Goal: Task Accomplishment & Management: Manage account settings

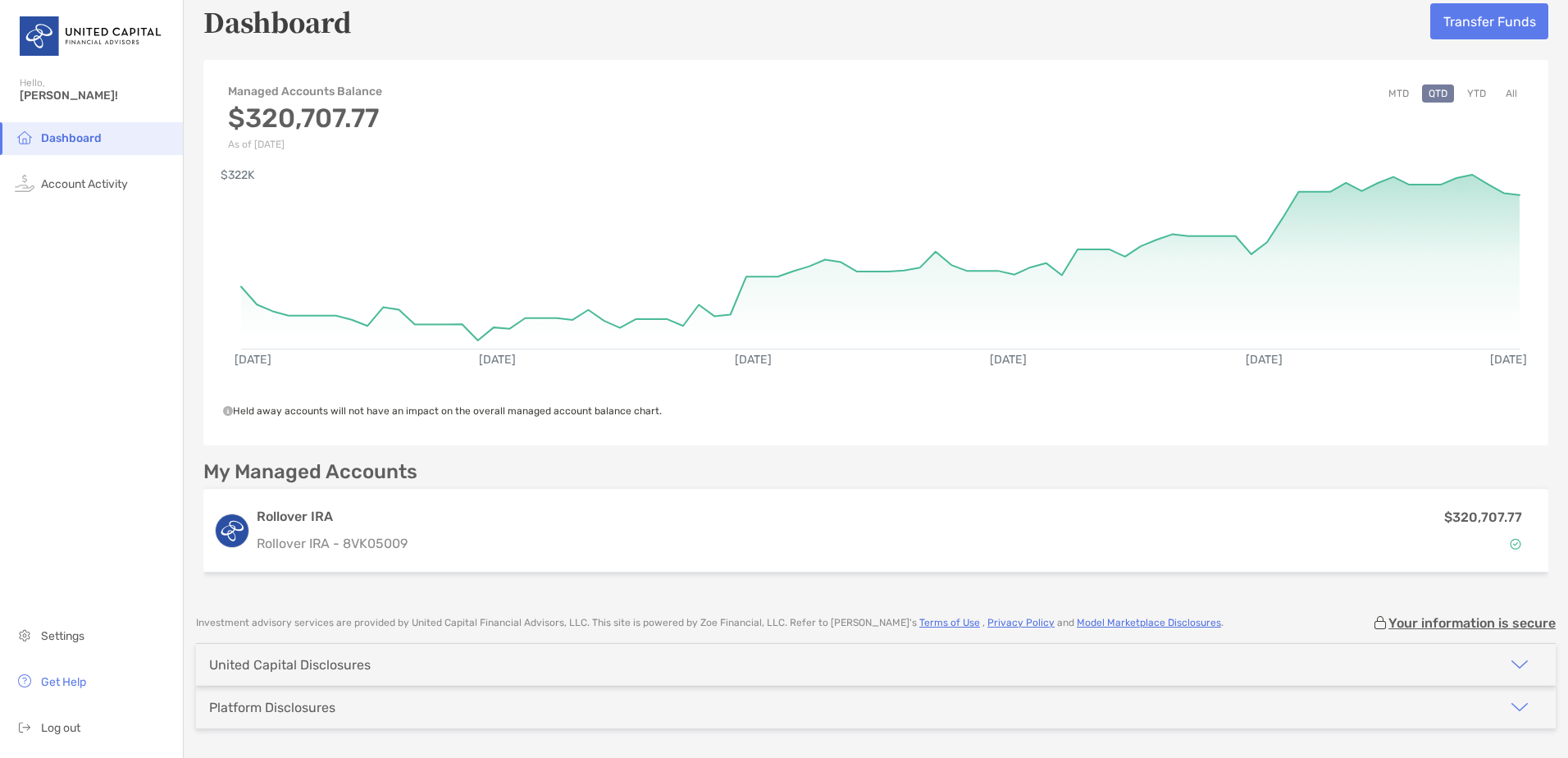
scroll to position [66, 0]
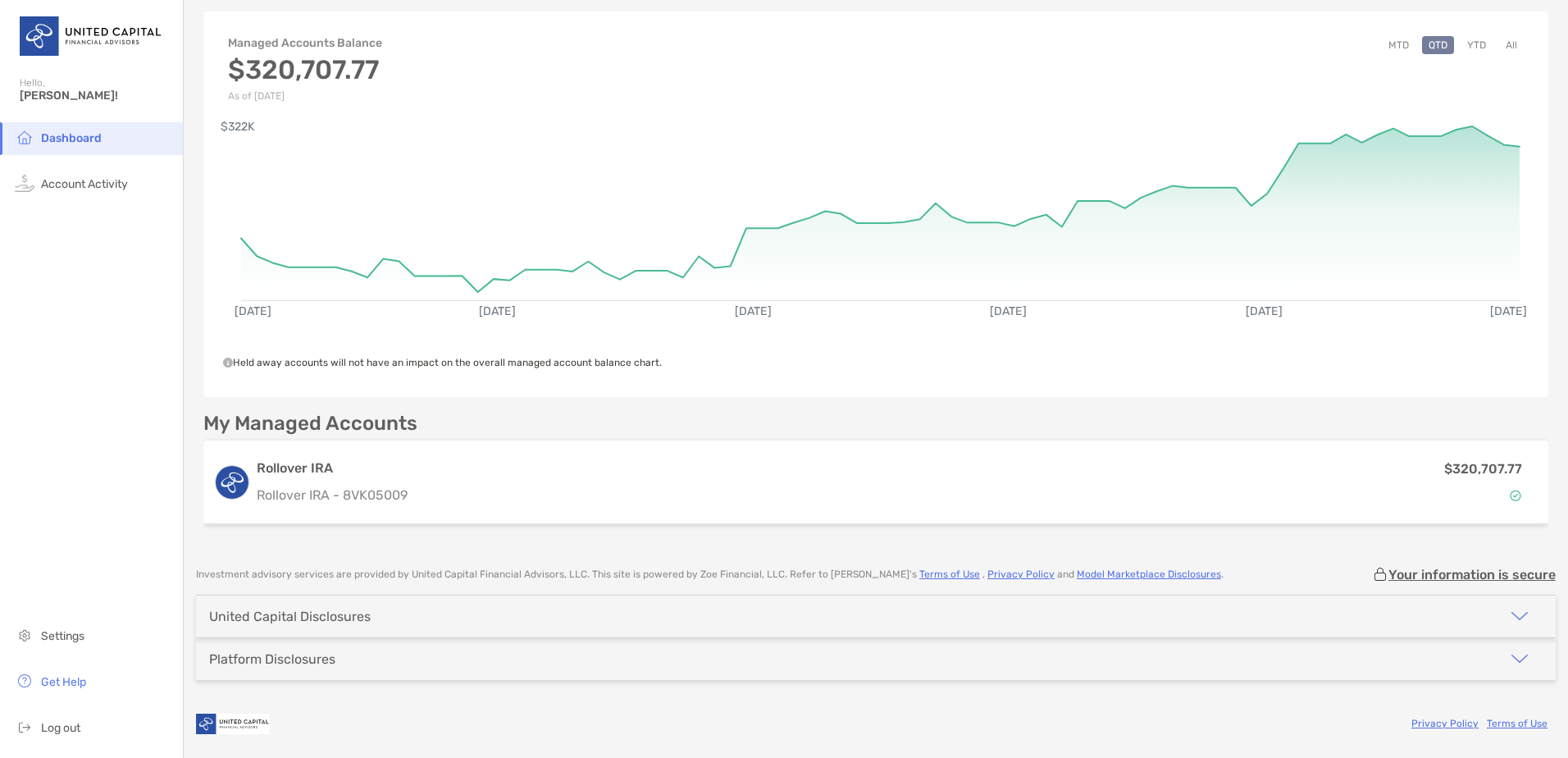
click at [1509, 613] on img "button" at bounding box center [1519, 616] width 20 height 20
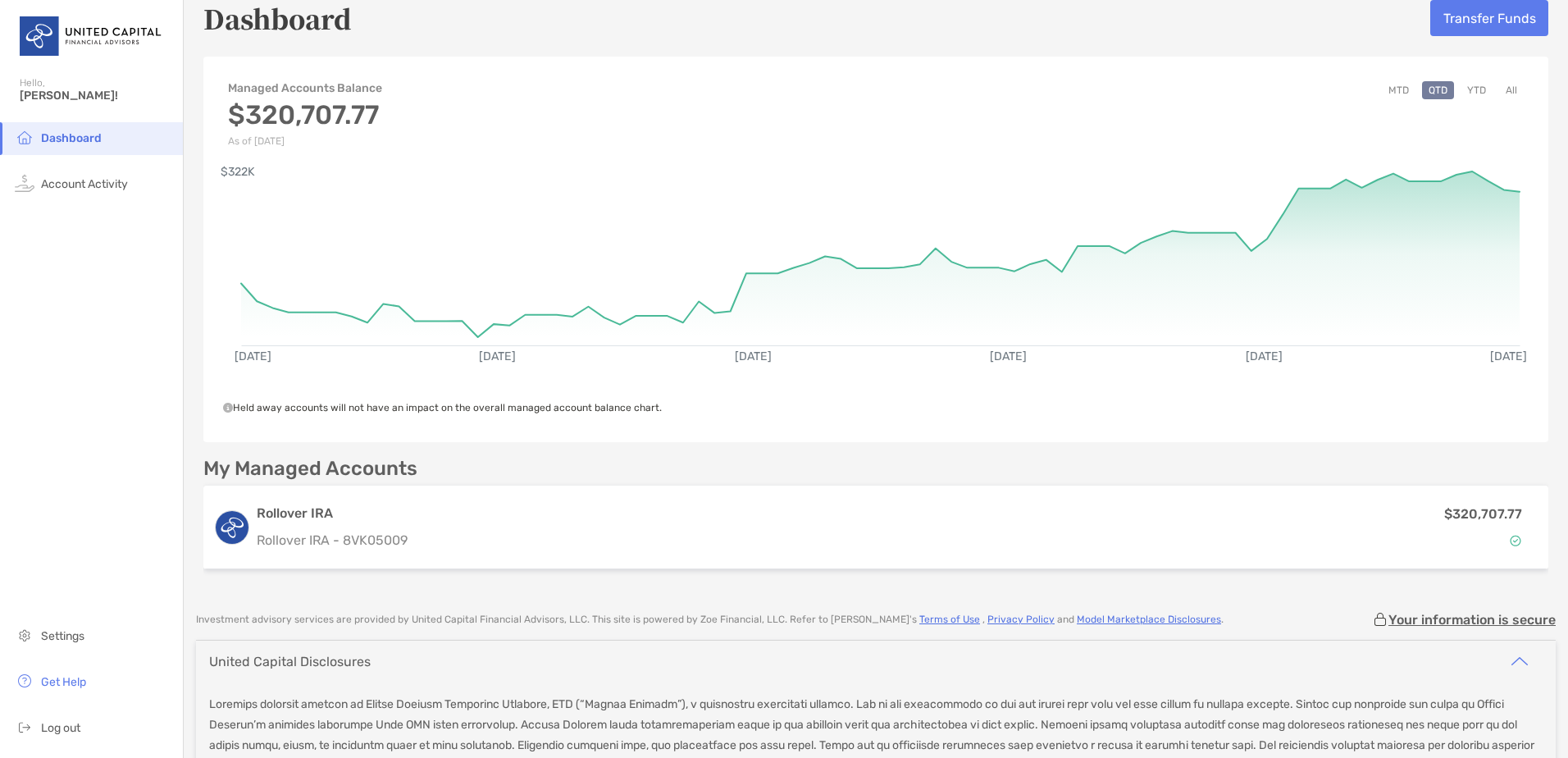
scroll to position [0, 0]
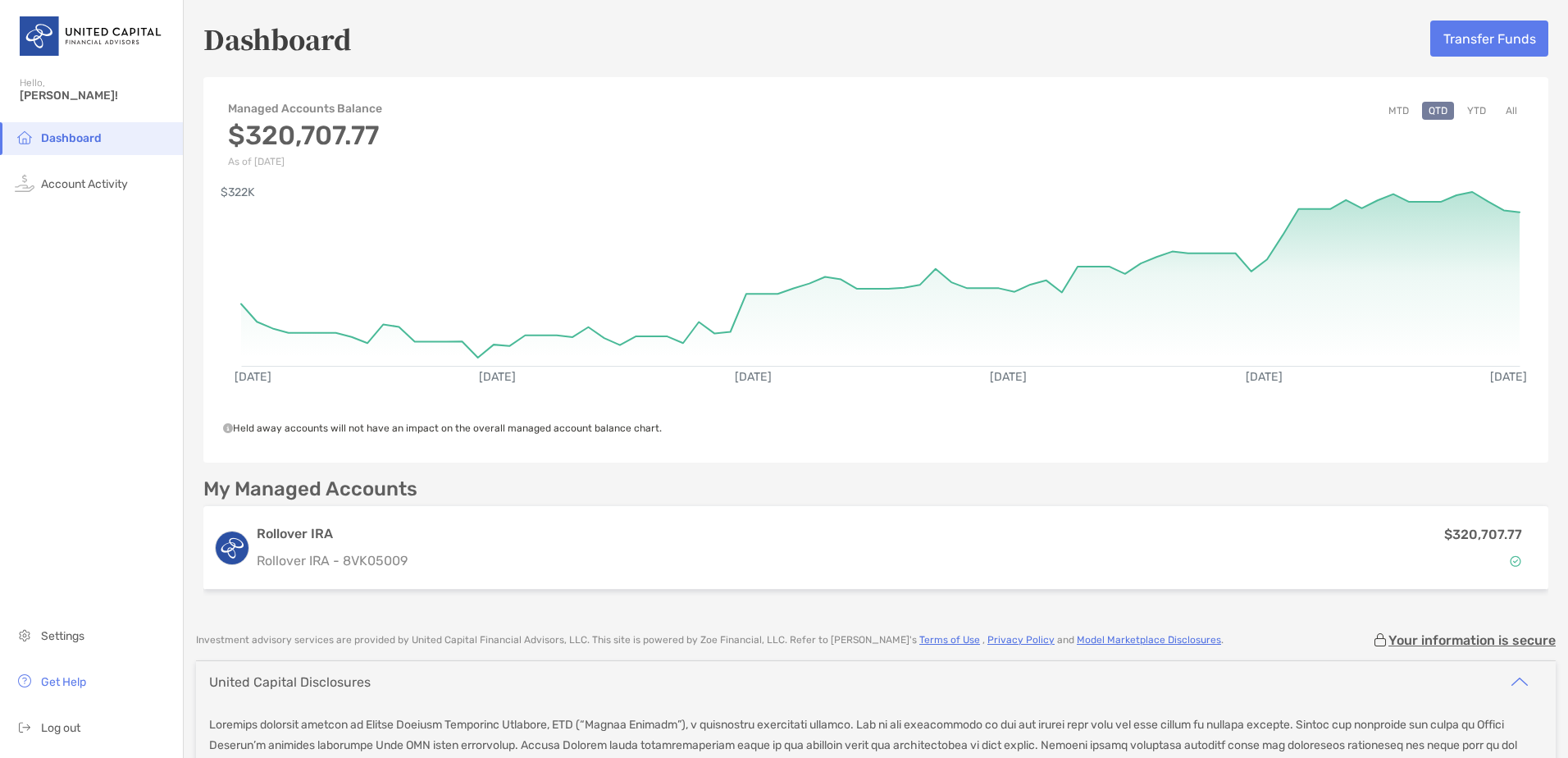
click at [1465, 104] on button "YTD" at bounding box center [1476, 111] width 32 height 18
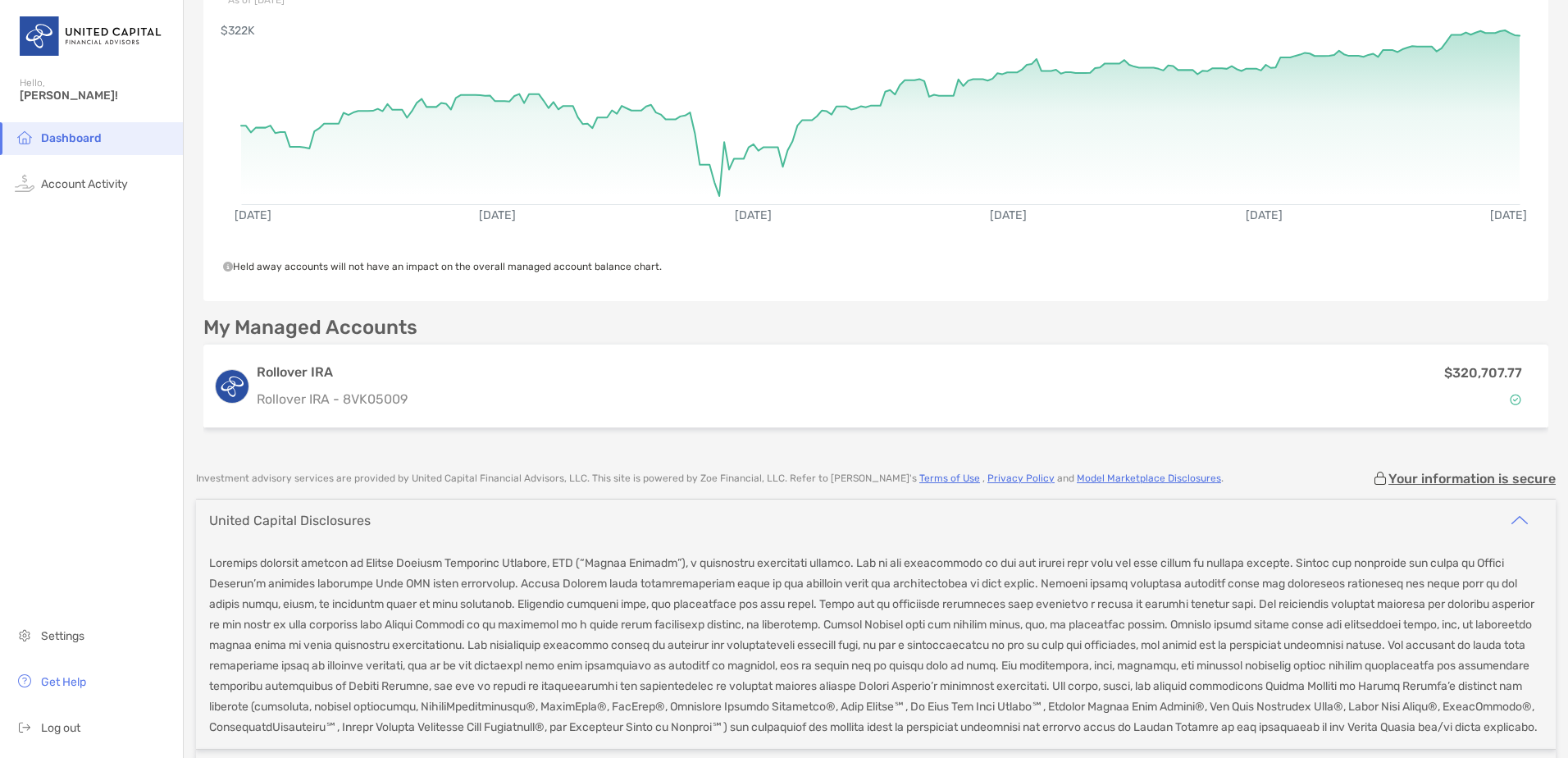
scroll to position [164, 0]
click at [93, 181] on span "Account Activity" at bounding box center [84, 184] width 87 height 14
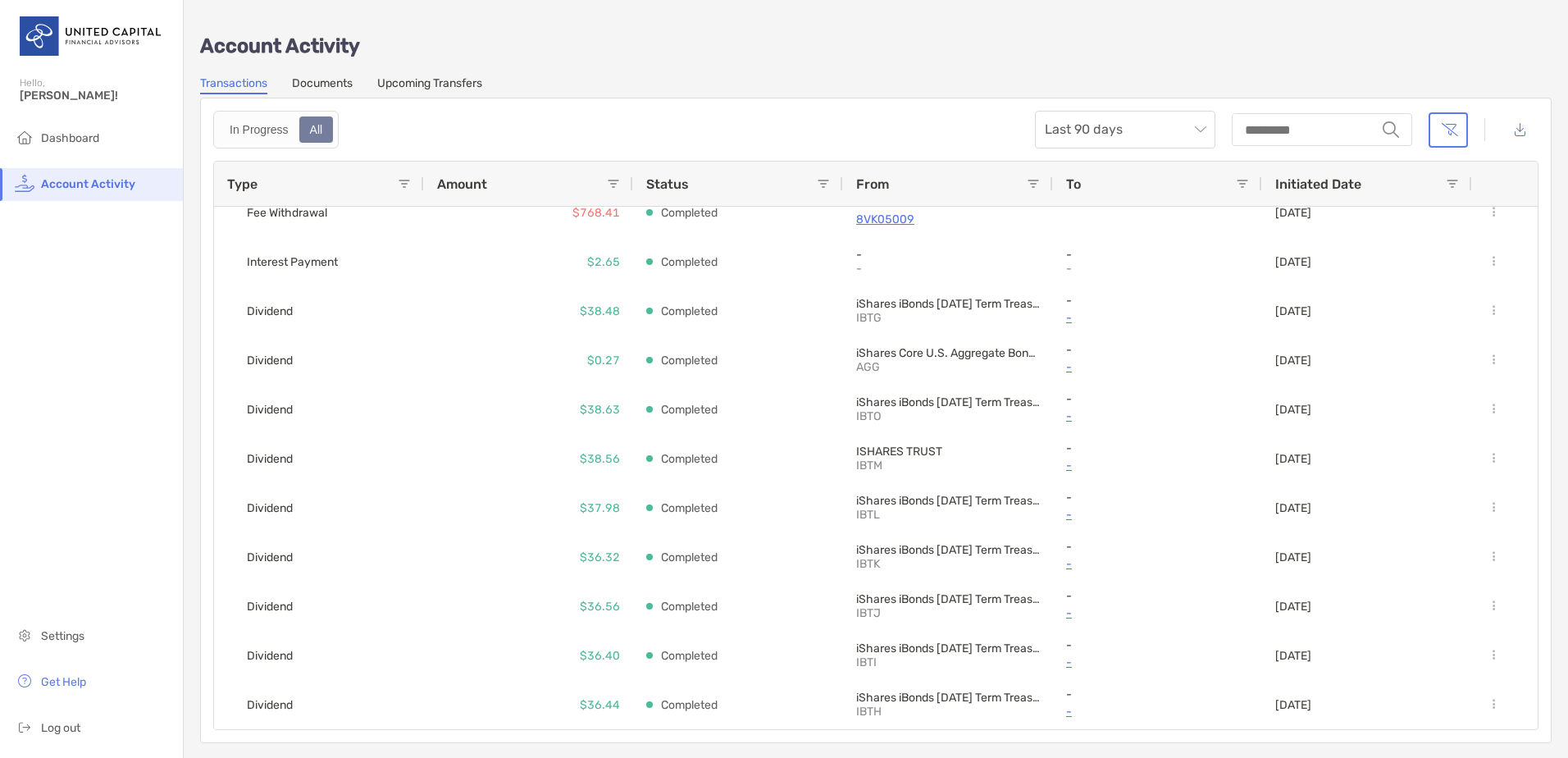
click at [334, 87] on link "Documents" at bounding box center [322, 85] width 60 height 18
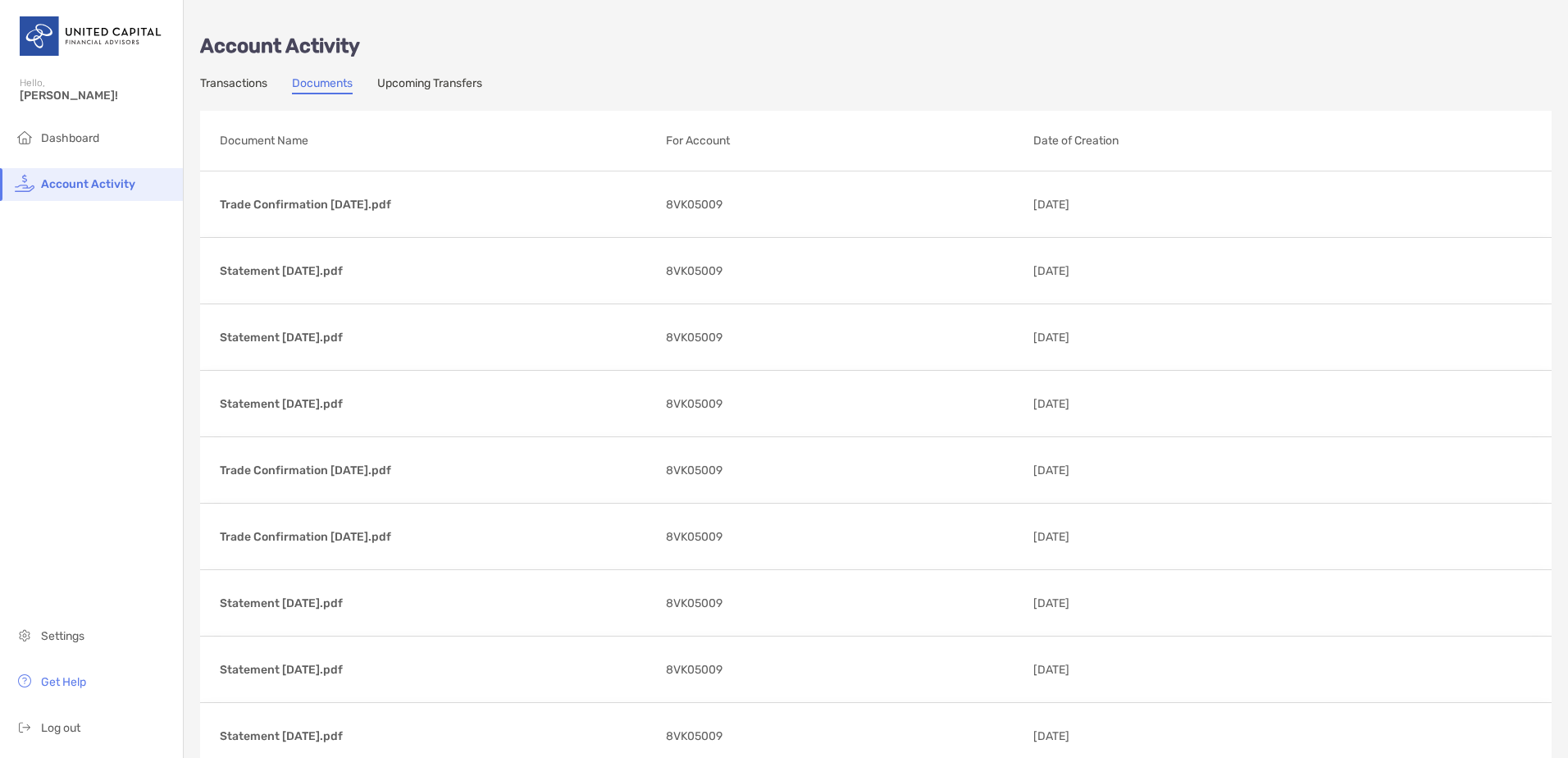
click at [446, 82] on link "Upcoming Transfers" at bounding box center [429, 85] width 105 height 18
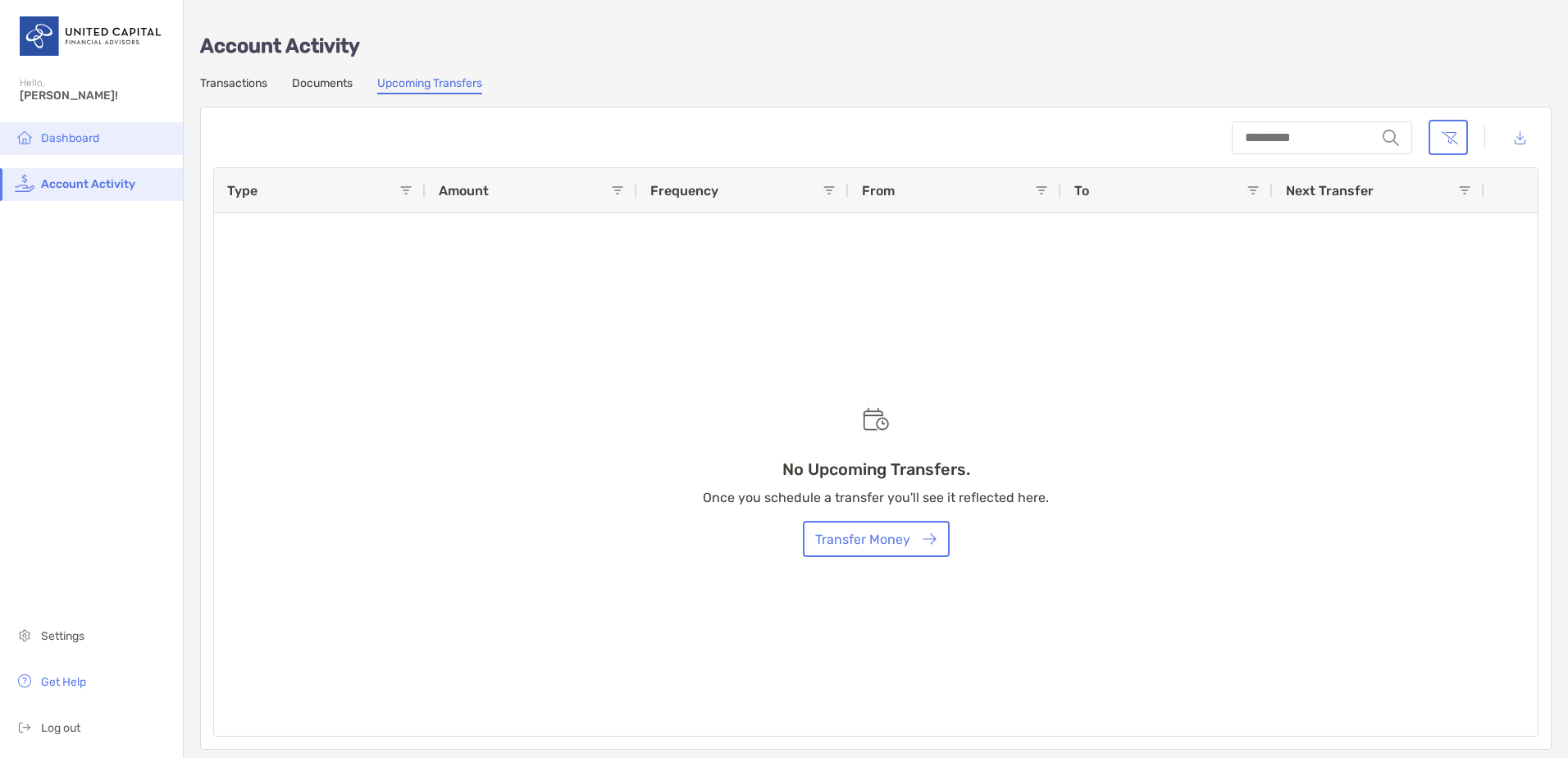
click at [79, 138] on span "Dashboard" at bounding box center [70, 138] width 59 height 14
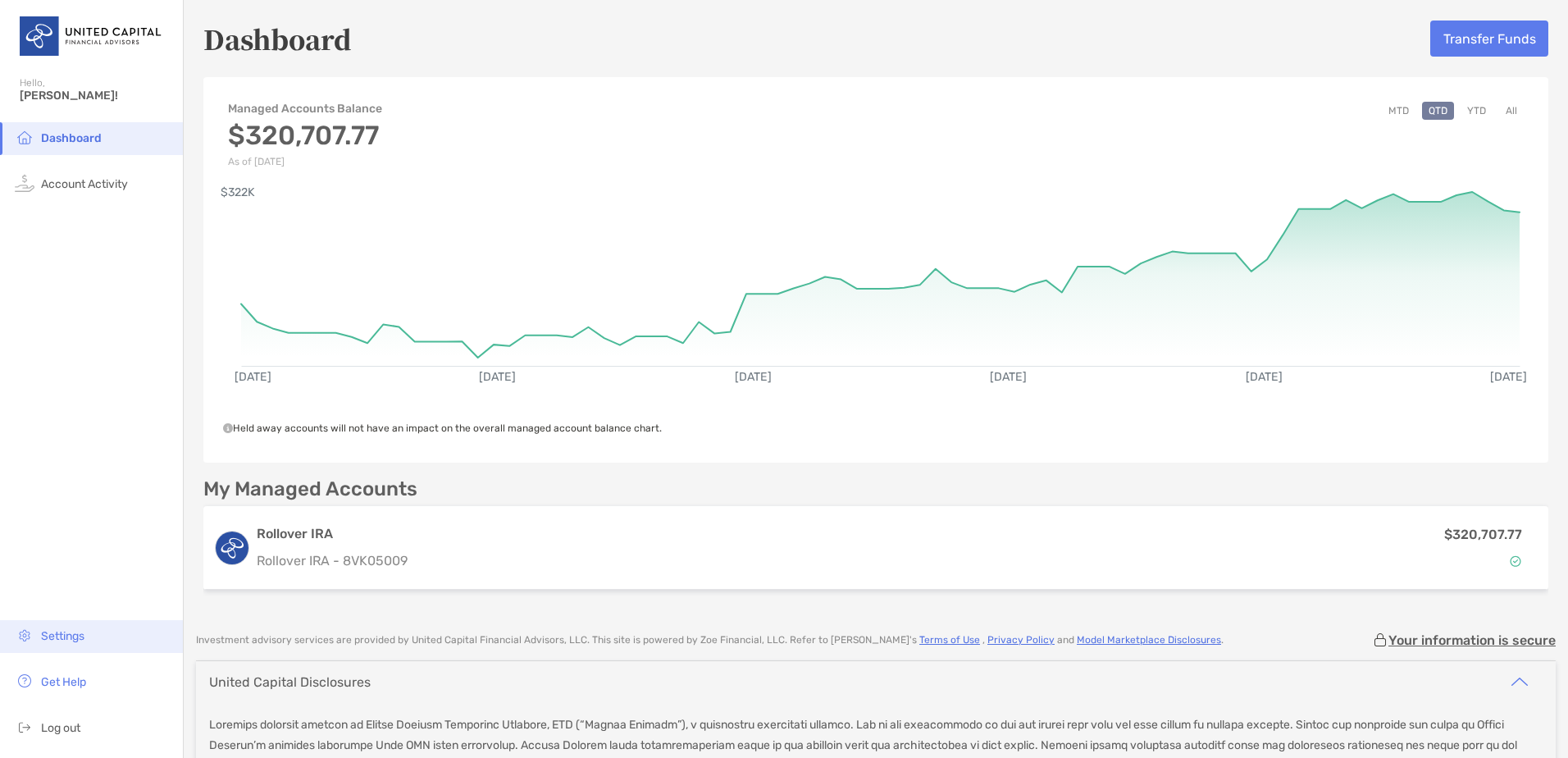
click at [77, 637] on span "Settings" at bounding box center [62, 636] width 43 height 14
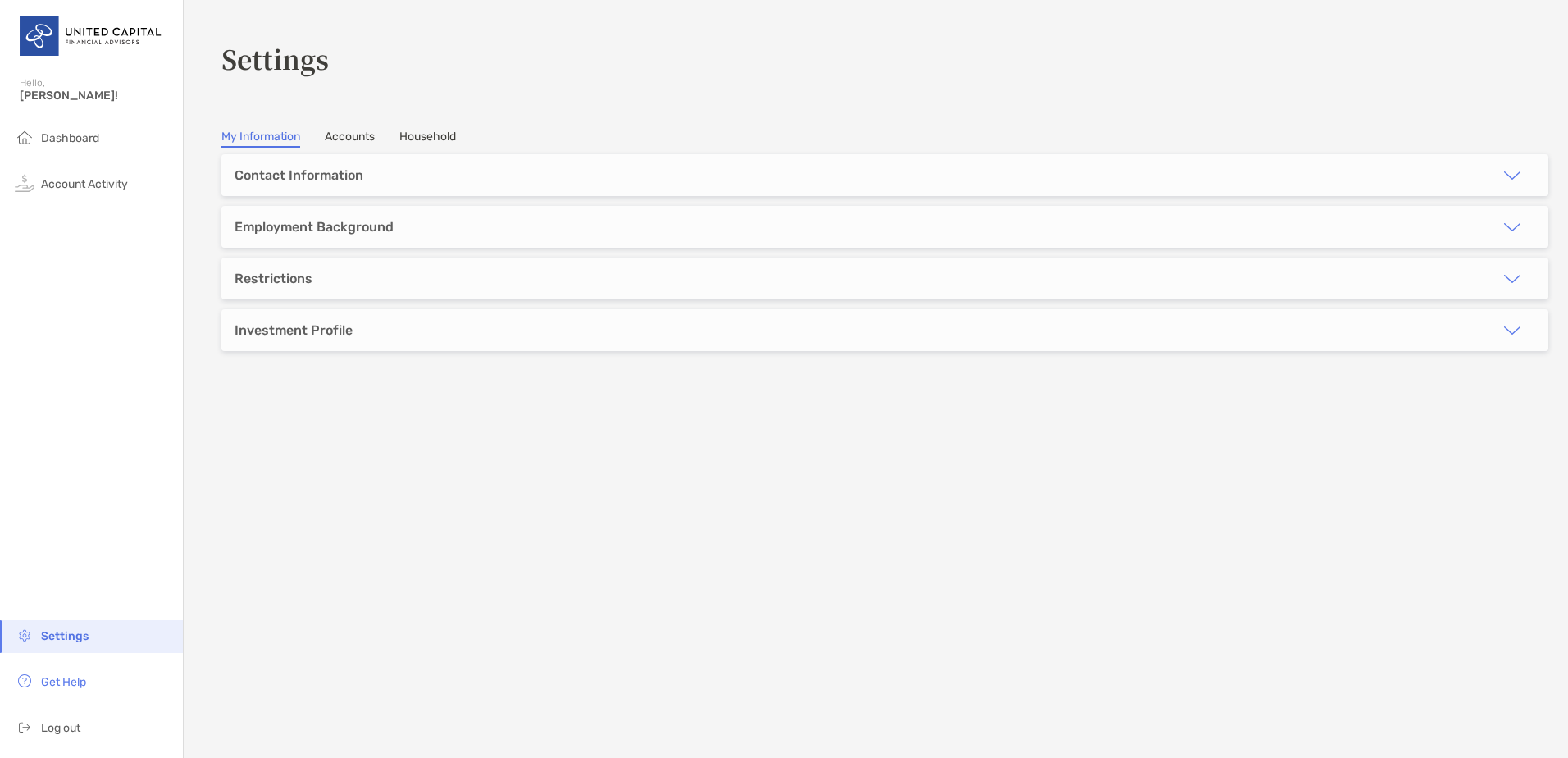
click at [1487, 333] on button "button" at bounding box center [1511, 330] width 72 height 42
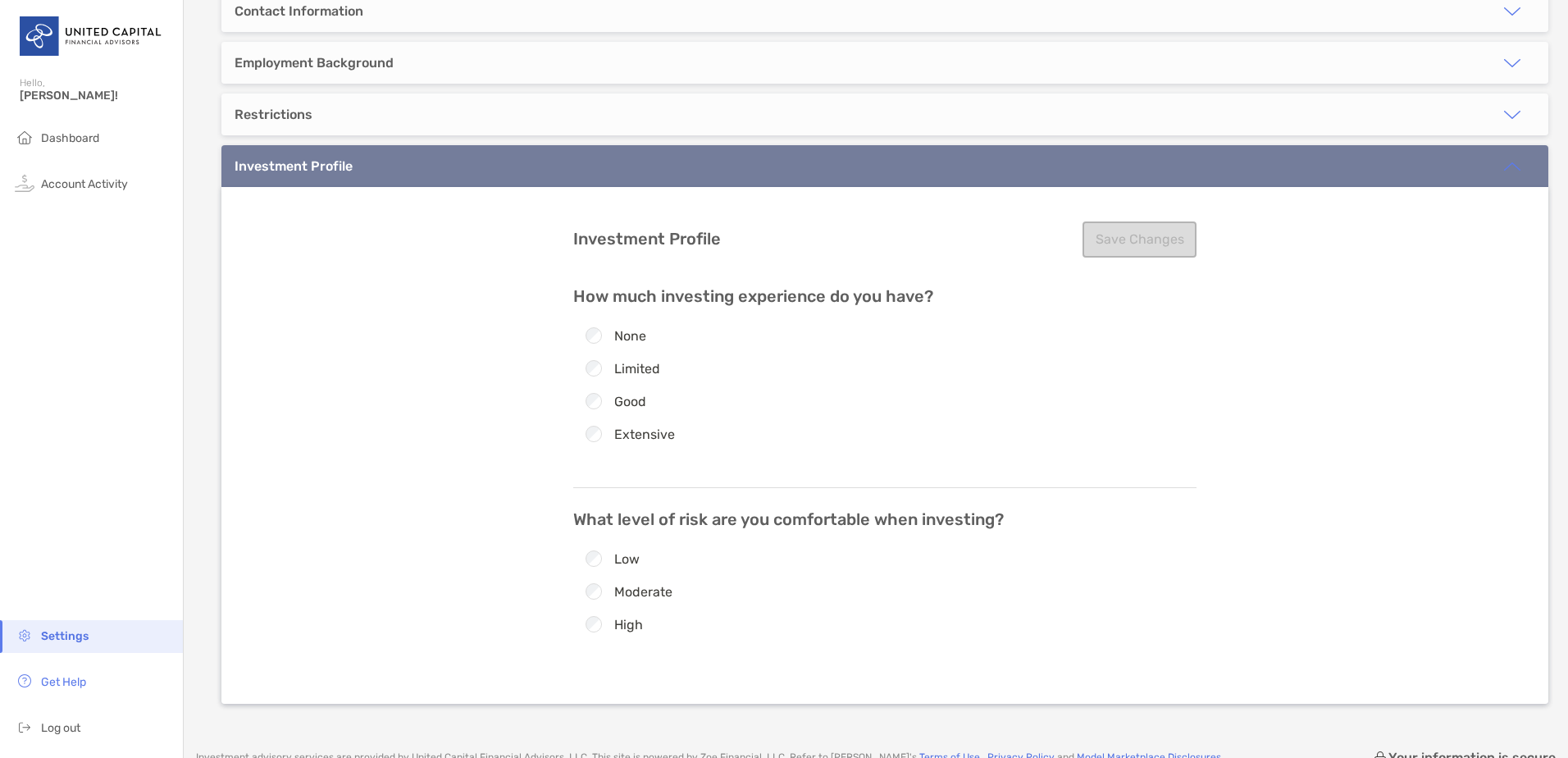
click at [645, 177] on div "Investment Profile" at bounding box center [885, 166] width 1327 height 42
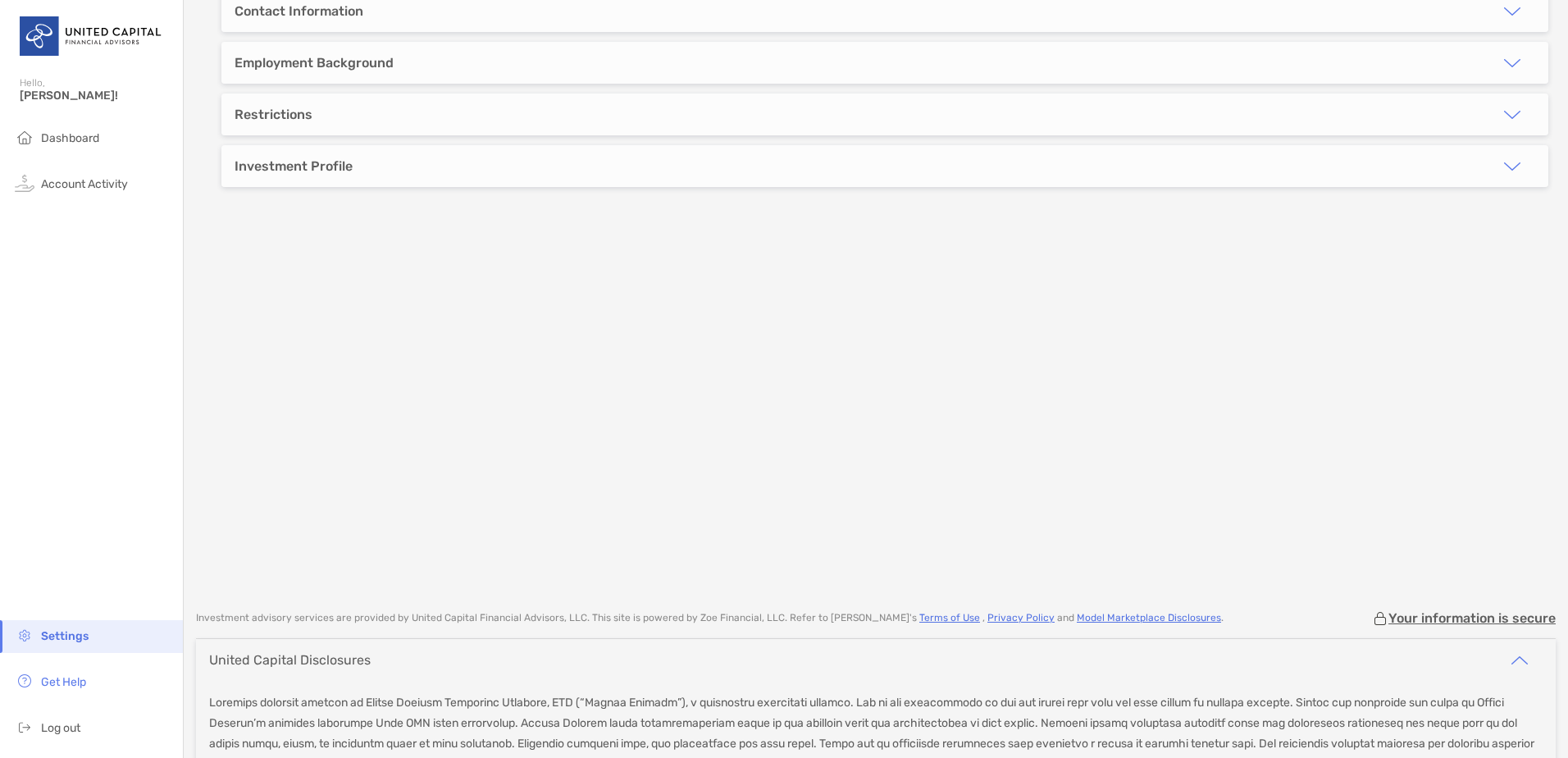
click at [1502, 60] on img "button" at bounding box center [1512, 63] width 20 height 20
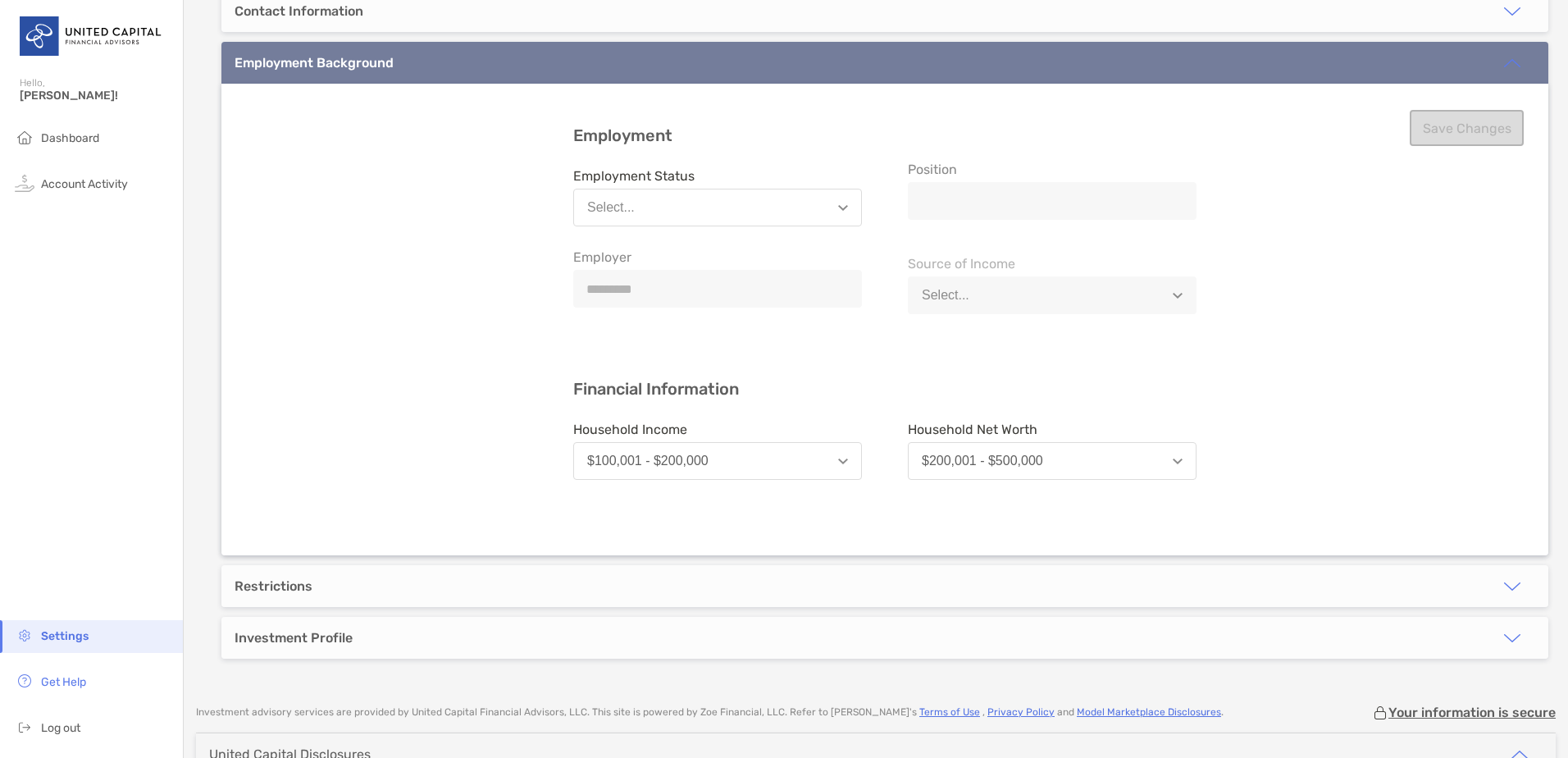
click at [1502, 16] on img "button" at bounding box center [1512, 12] width 20 height 20
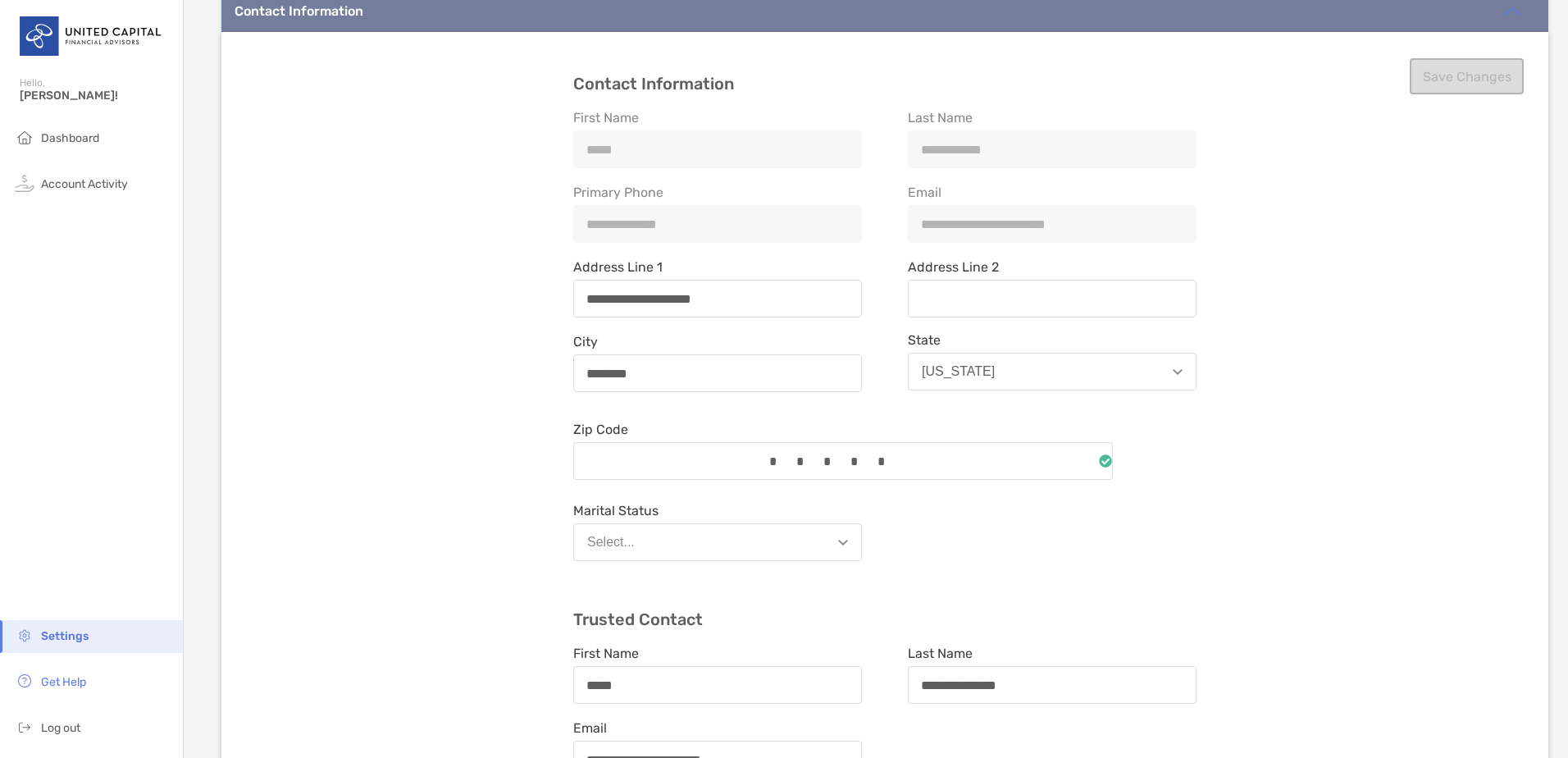
scroll to position [164, 0]
click at [87, 636] on span "Settings" at bounding box center [65, 636] width 48 height 14
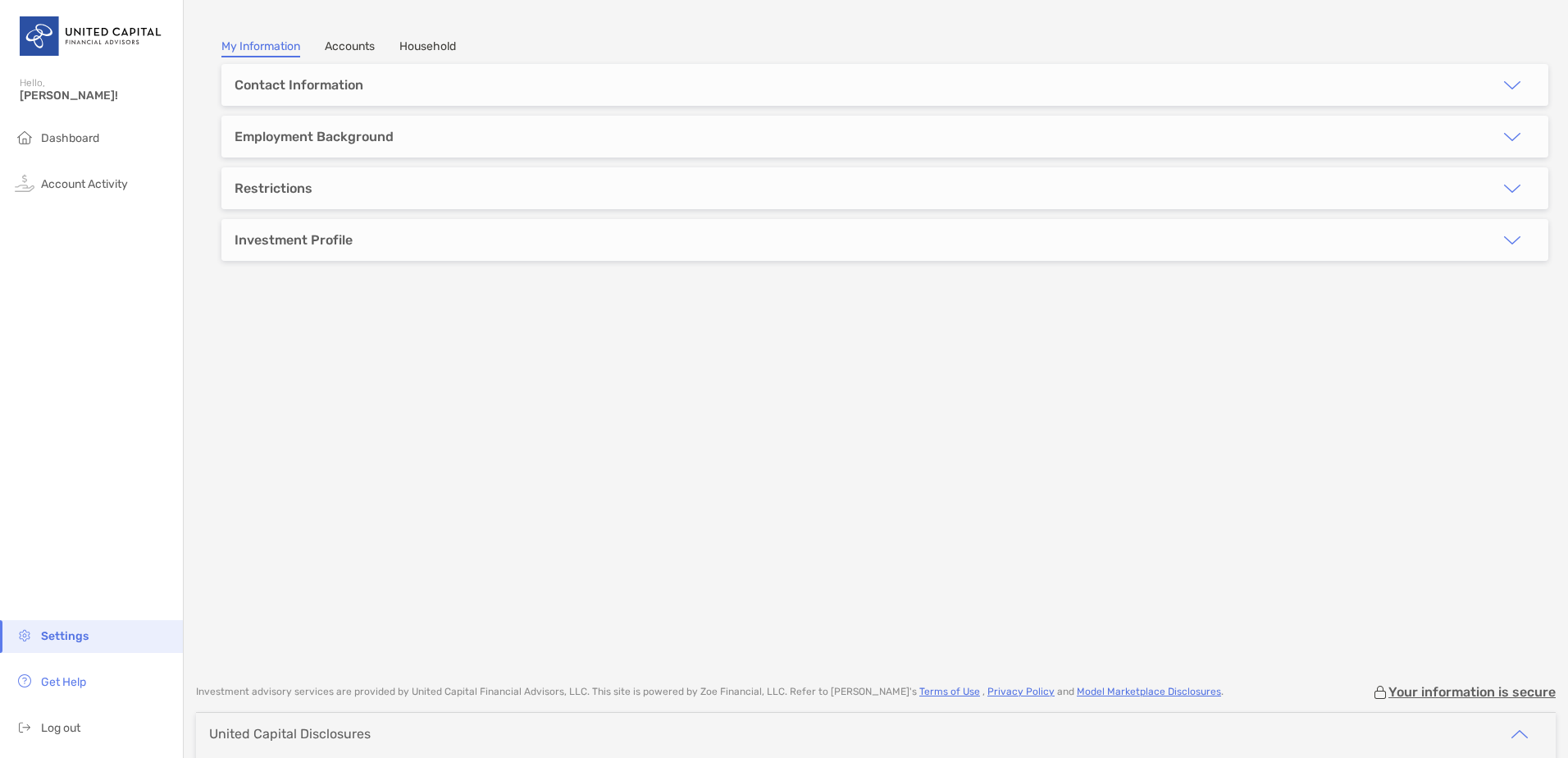
scroll to position [72, 0]
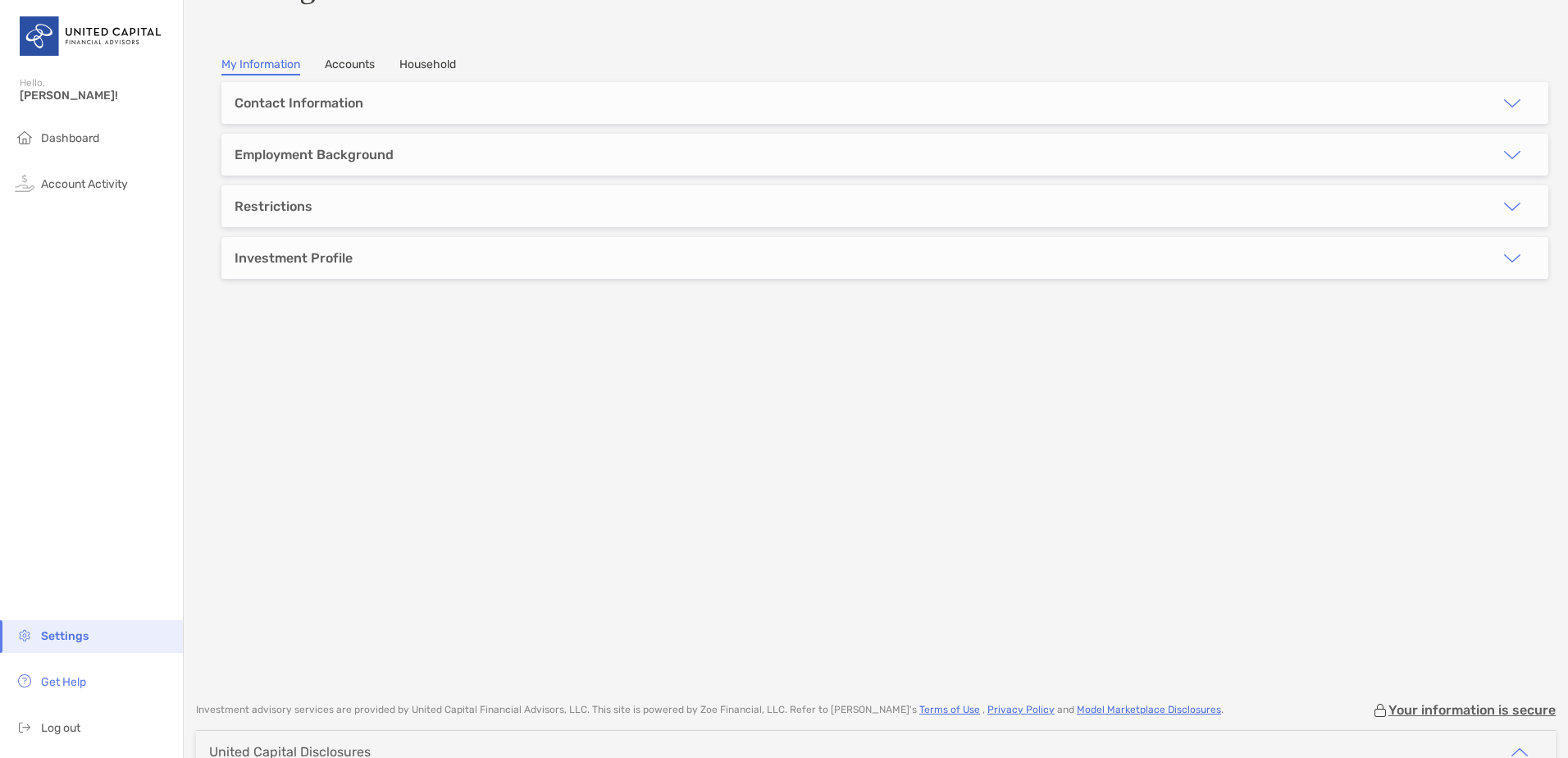
click at [348, 65] on link "Accounts" at bounding box center [349, 66] width 50 height 18
click at [325, 101] on h3 "[PERSON_NAME]'s Rollover IRA" at bounding box center [874, 102] width 1279 height 20
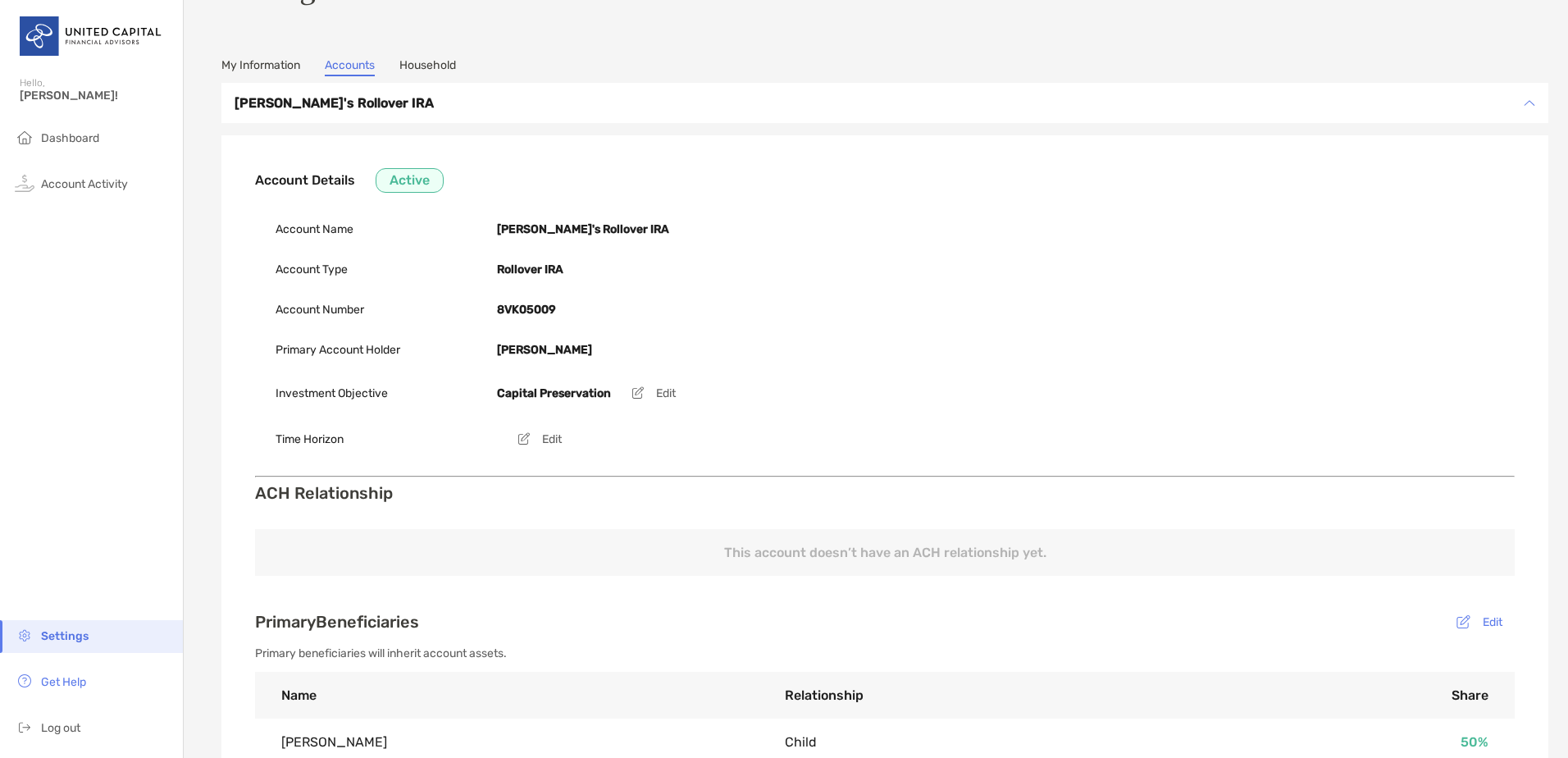
scroll to position [68, 0]
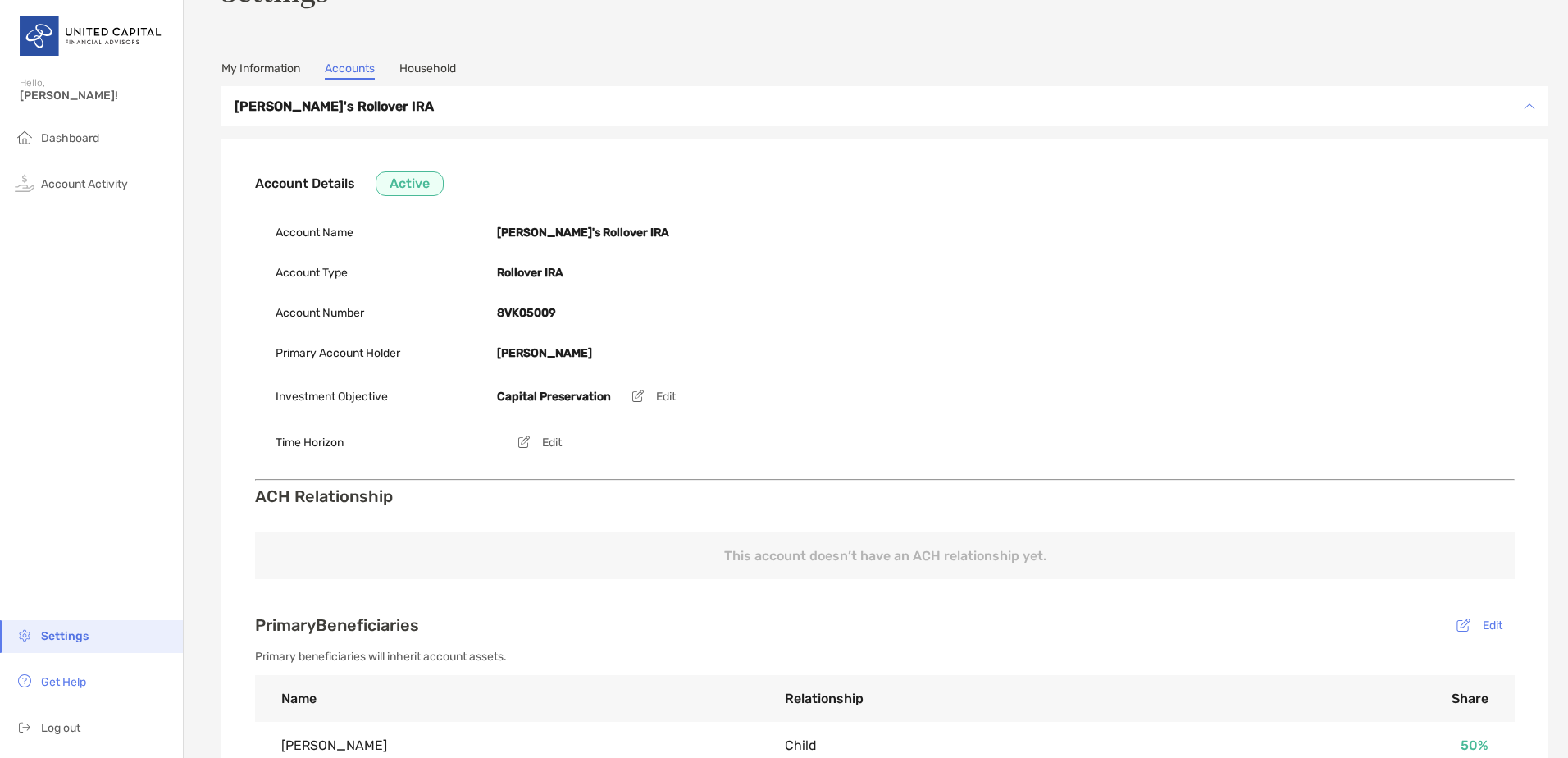
click at [431, 68] on link "Household" at bounding box center [427, 70] width 57 height 18
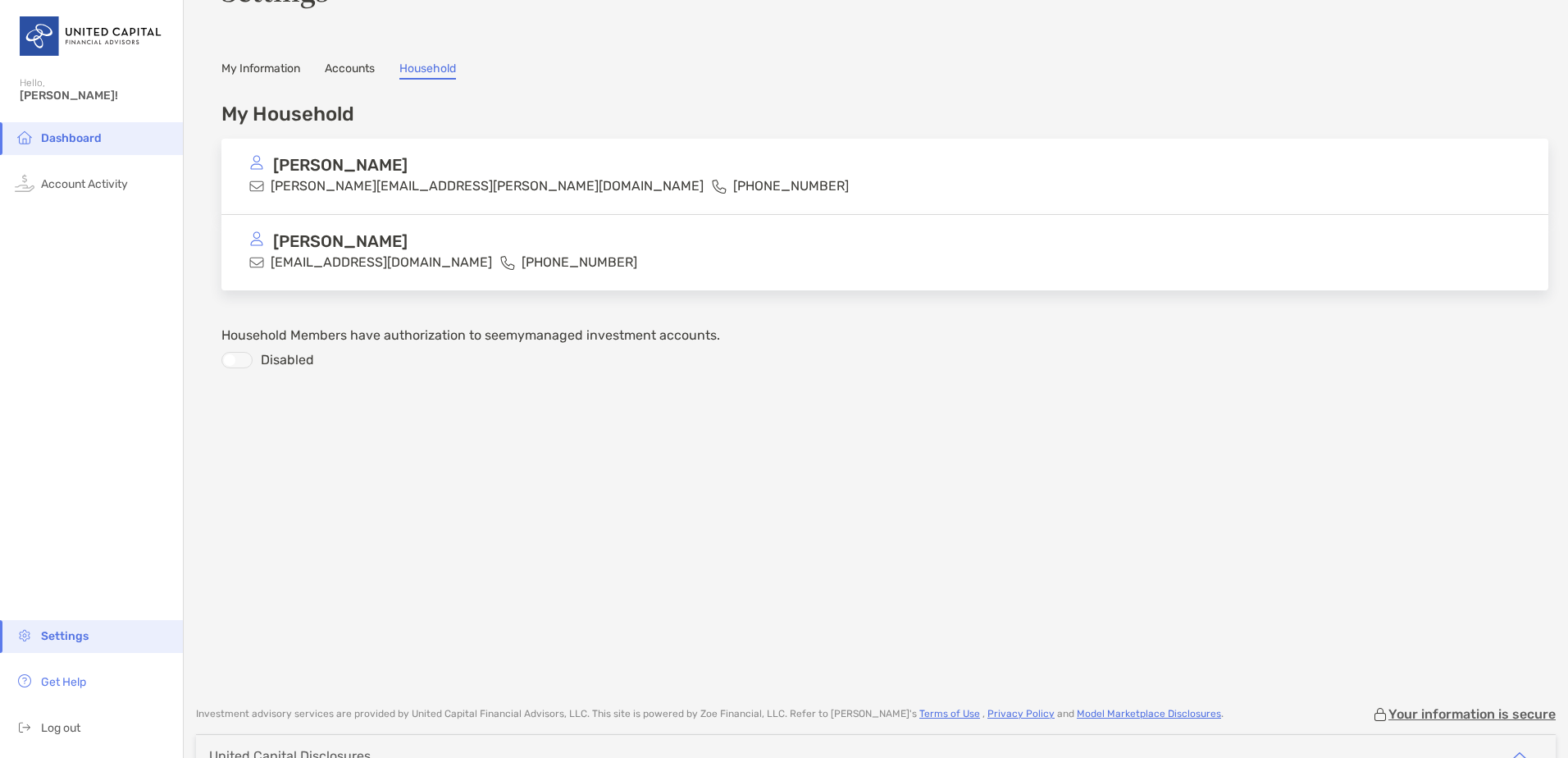
click at [361, 71] on link "Accounts" at bounding box center [349, 70] width 50 height 18
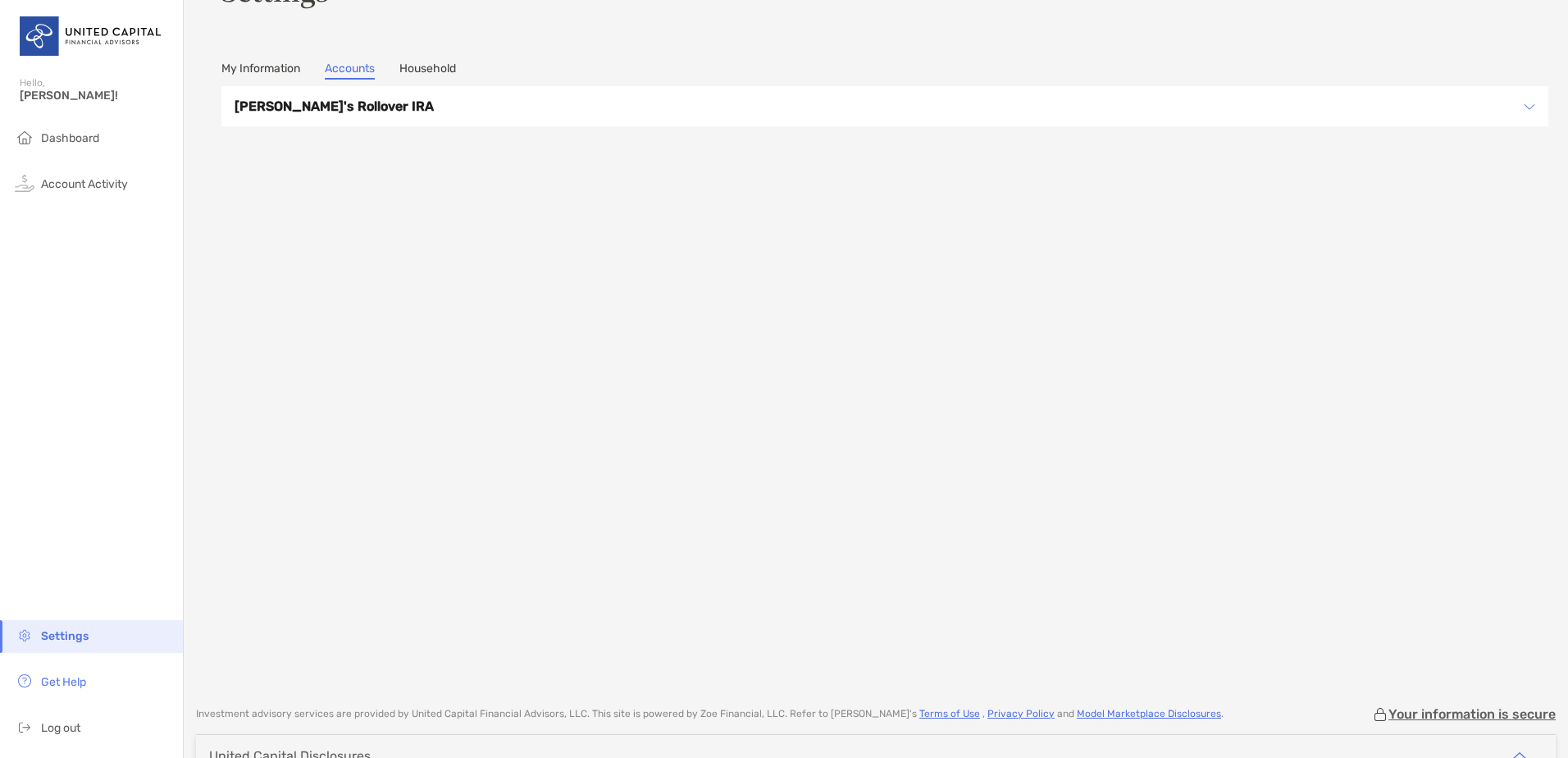
click at [305, 104] on h3 "[PERSON_NAME]'s Rollover IRA" at bounding box center [874, 105] width 1279 height 20
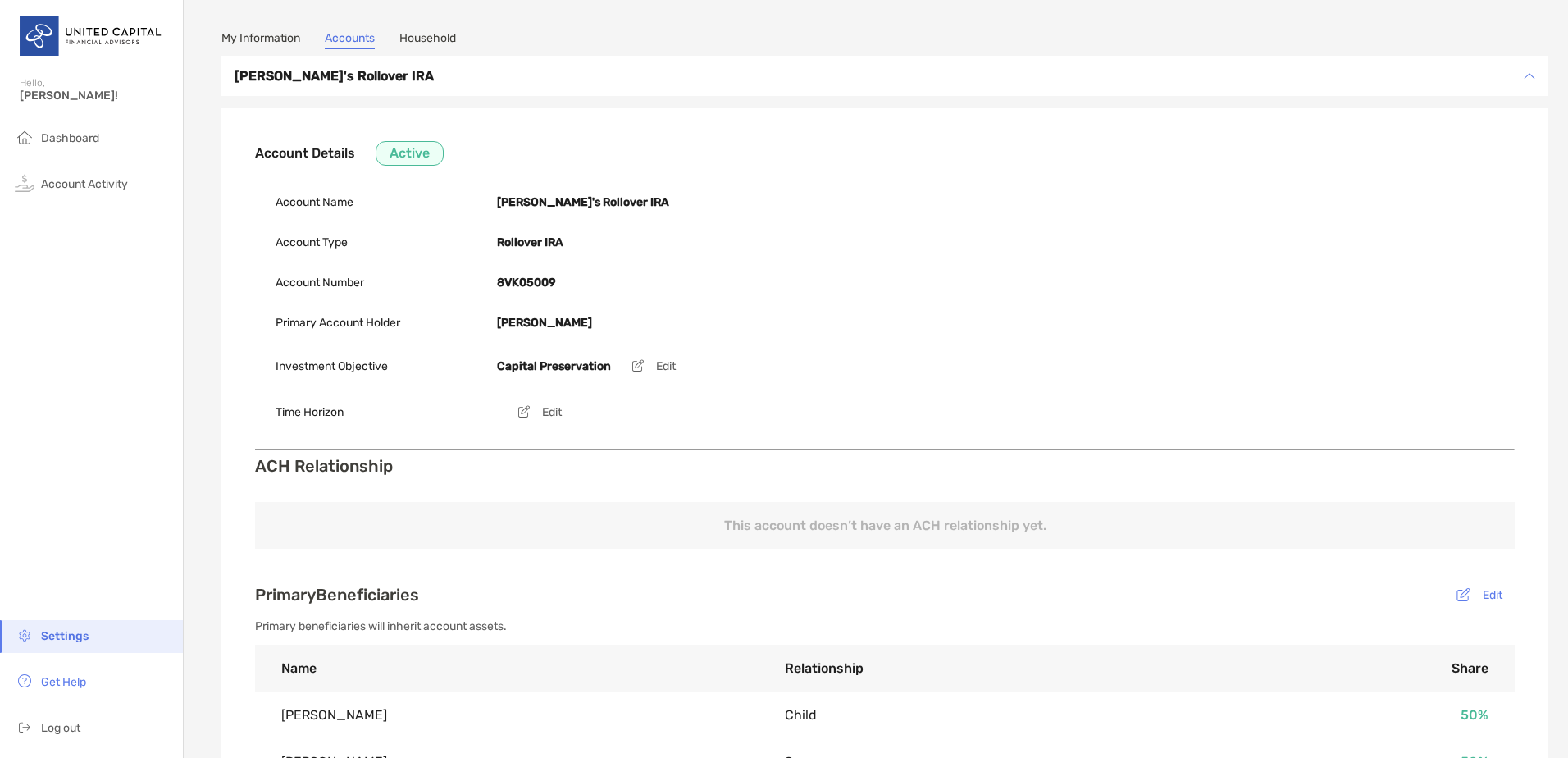
scroll to position [96, 0]
click at [246, 38] on link "My Information" at bounding box center [261, 43] width 79 height 18
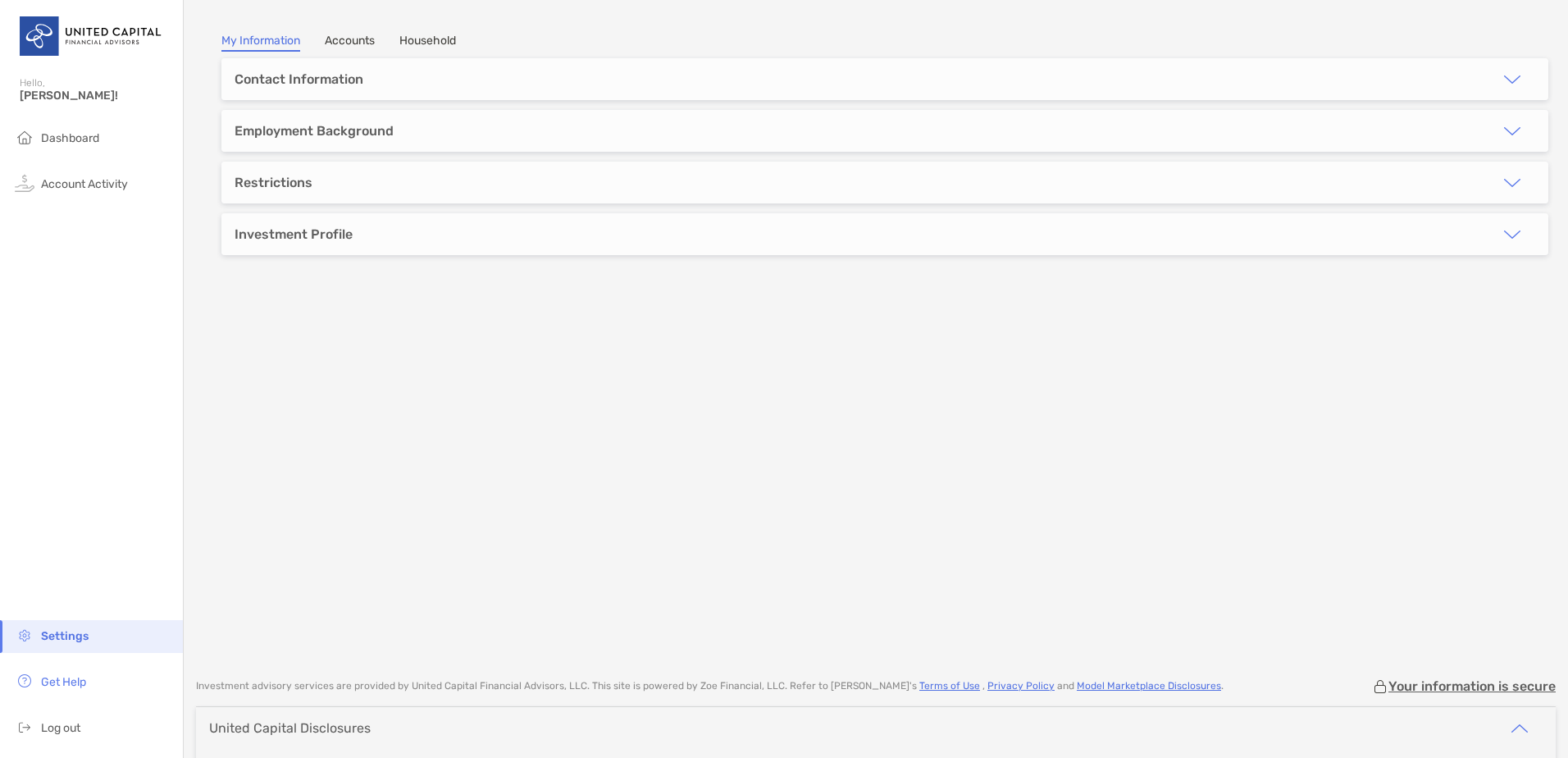
type input "*****"
type input "**********"
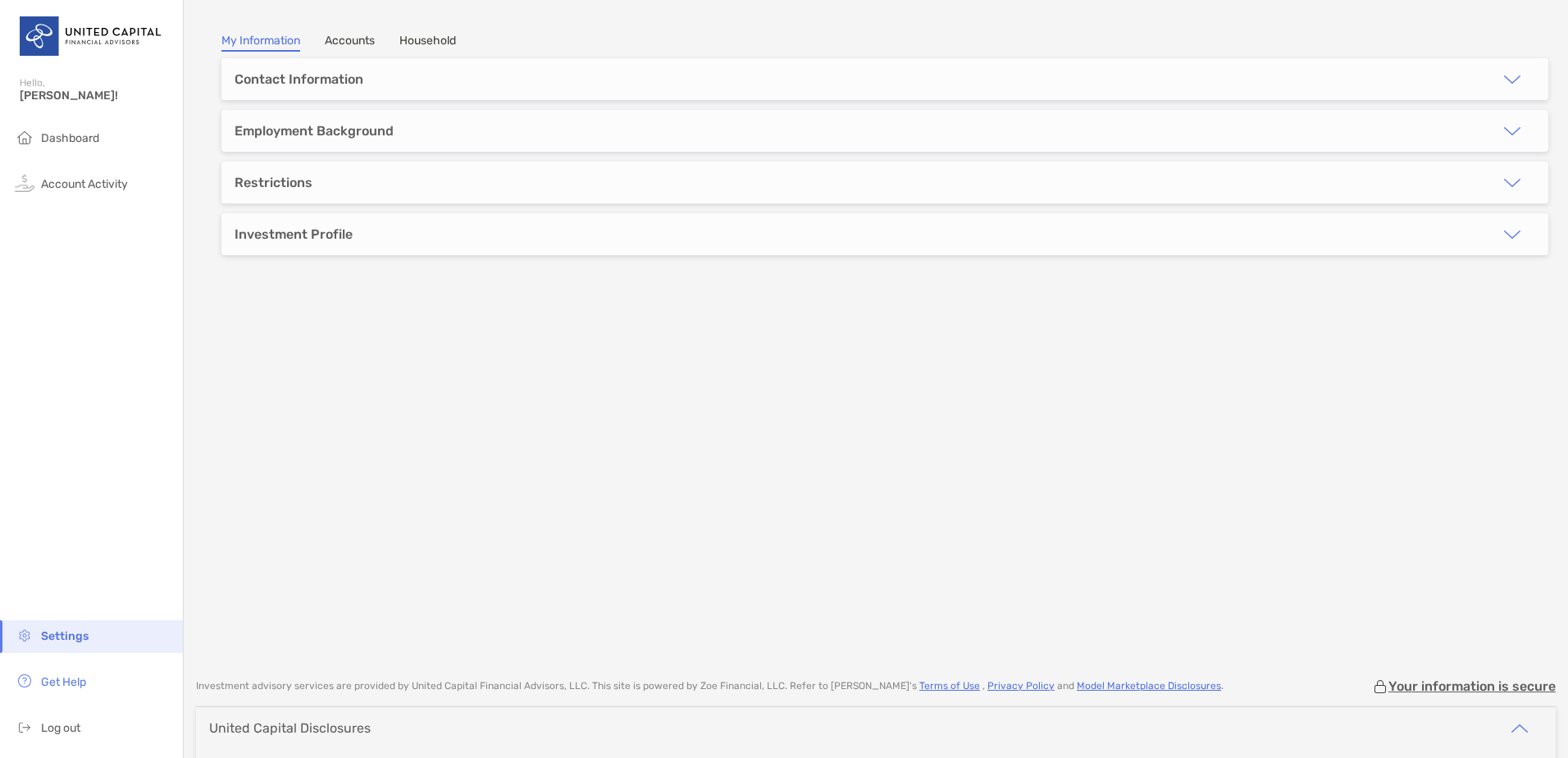
type input "********"
type input "*****"
type input "**********"
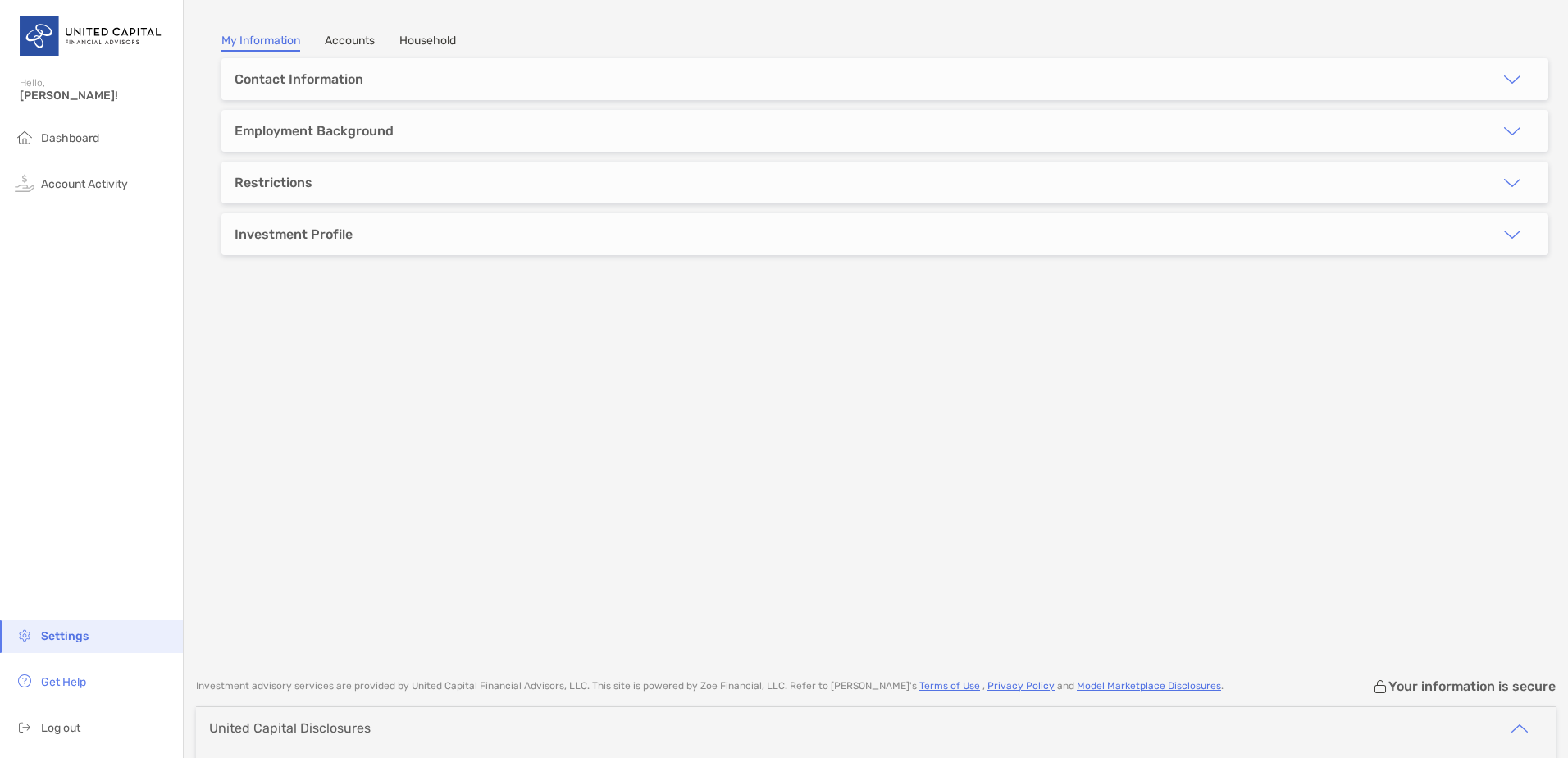
type input "**********"
click at [261, 79] on div "Contact Information" at bounding box center [299, 79] width 129 height 16
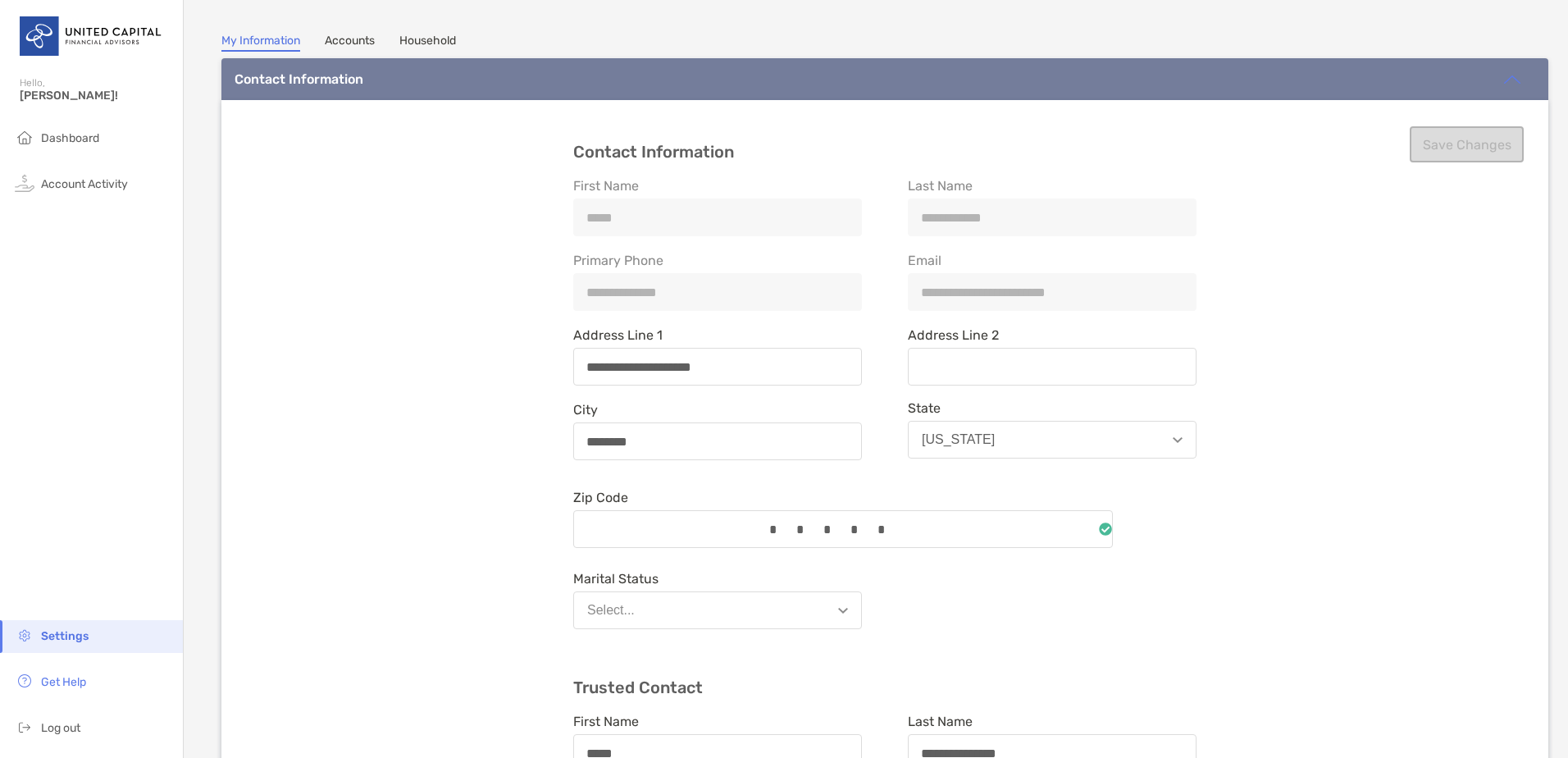
click at [357, 39] on link "Accounts" at bounding box center [349, 43] width 50 height 18
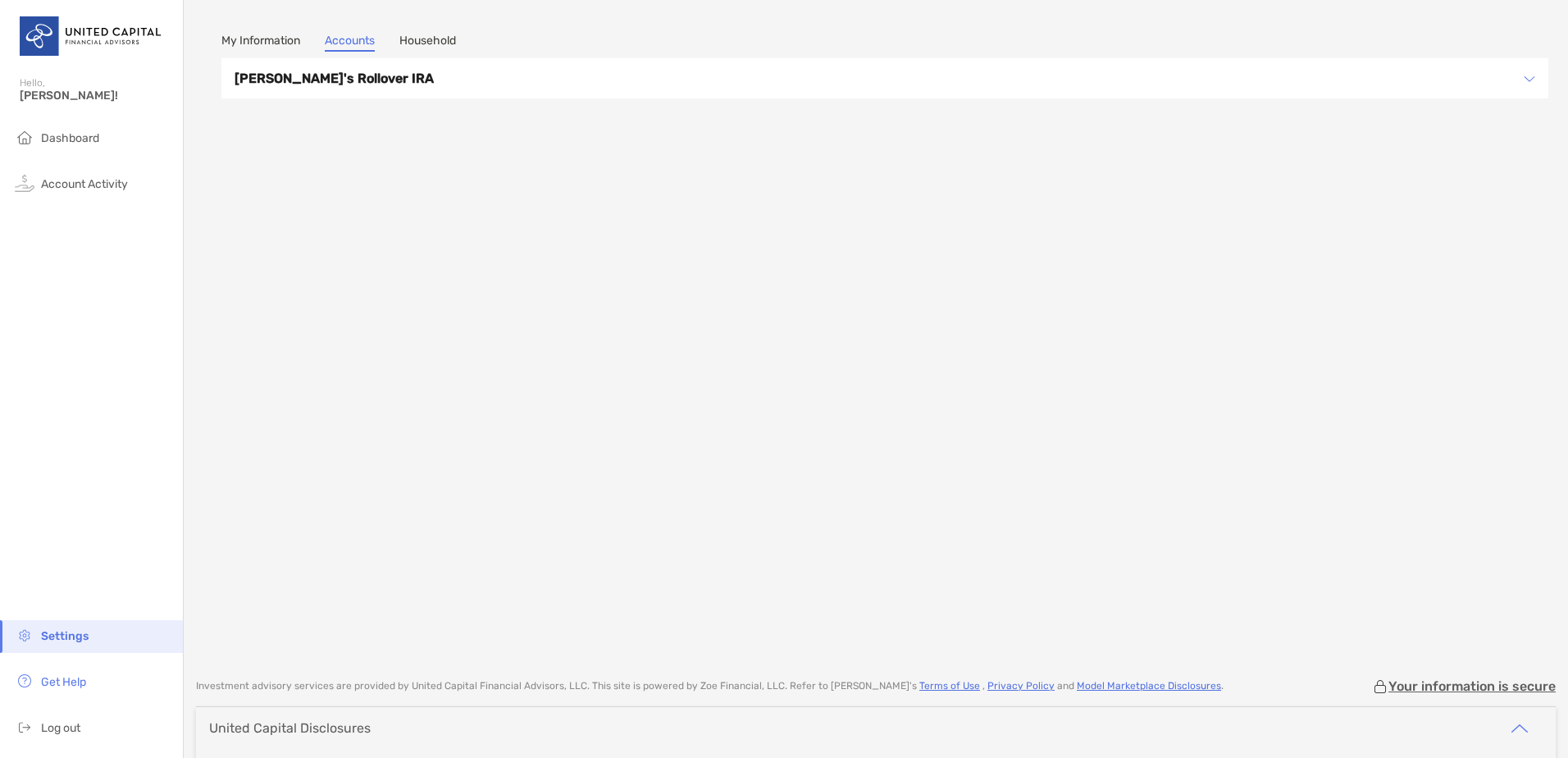
click at [302, 84] on h3 "[PERSON_NAME]'s Rollover IRA" at bounding box center [874, 78] width 1279 height 20
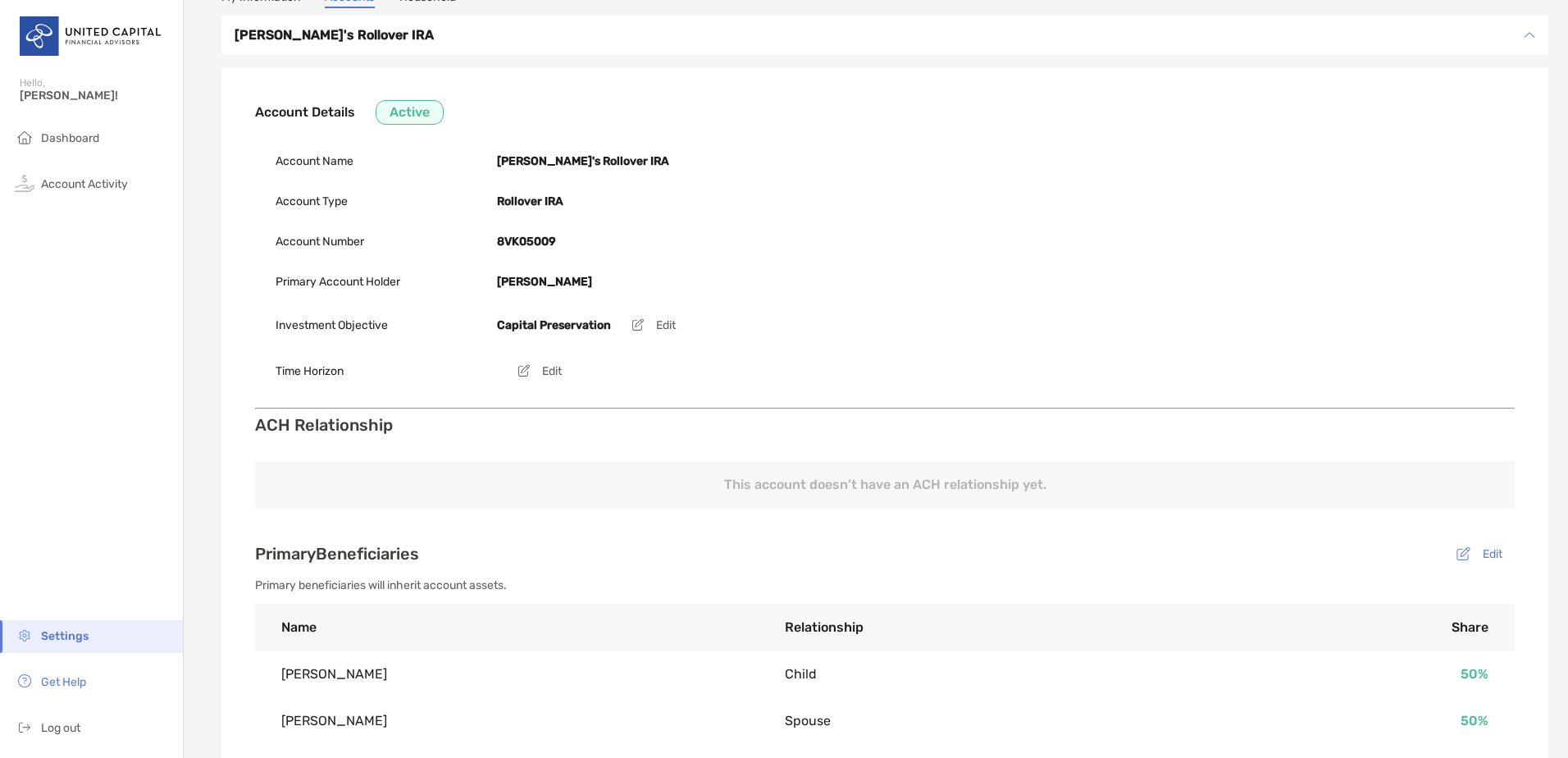
scroll to position [178, 0]
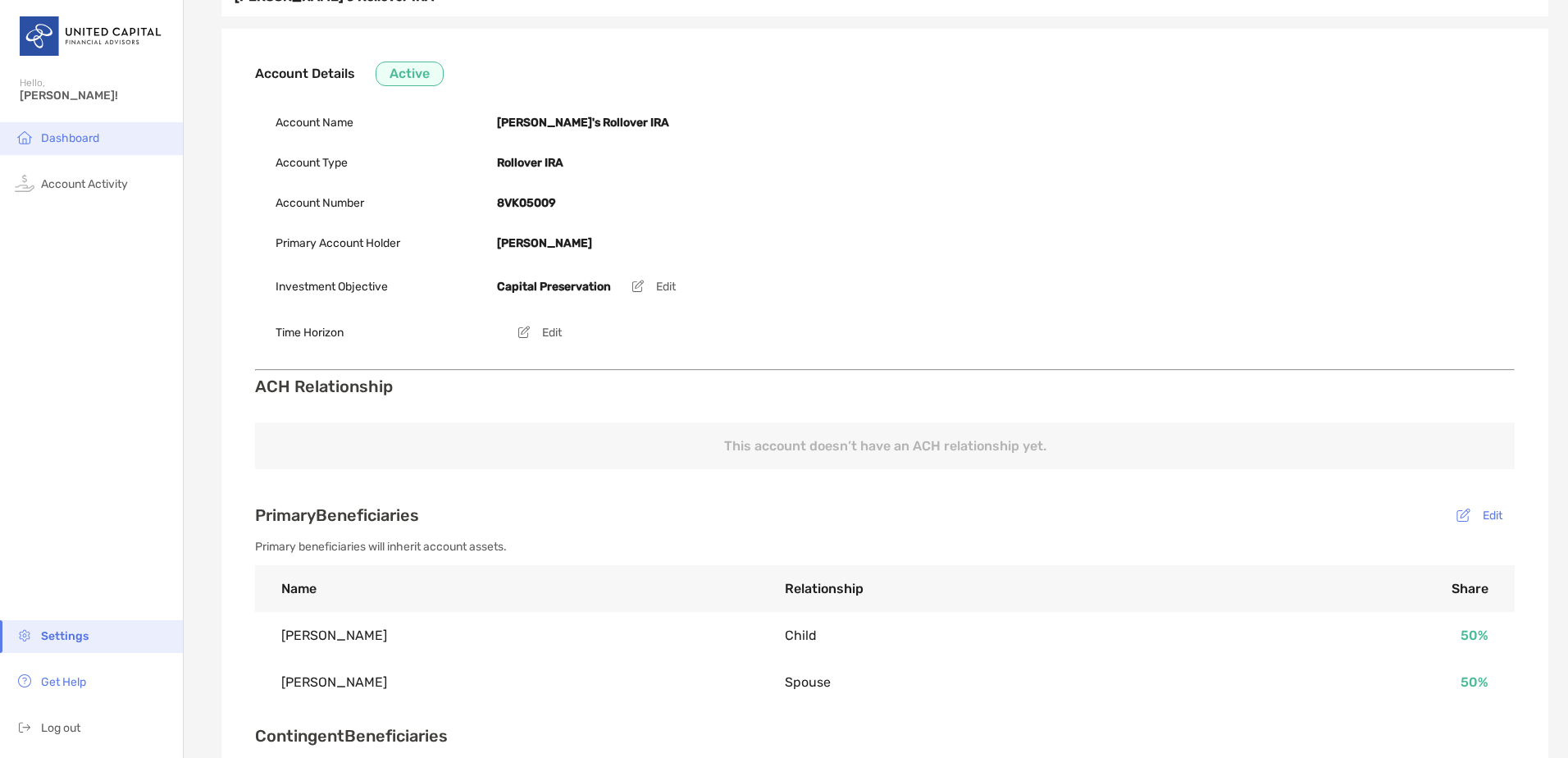
click at [63, 135] on span "Dashboard" at bounding box center [70, 138] width 59 height 14
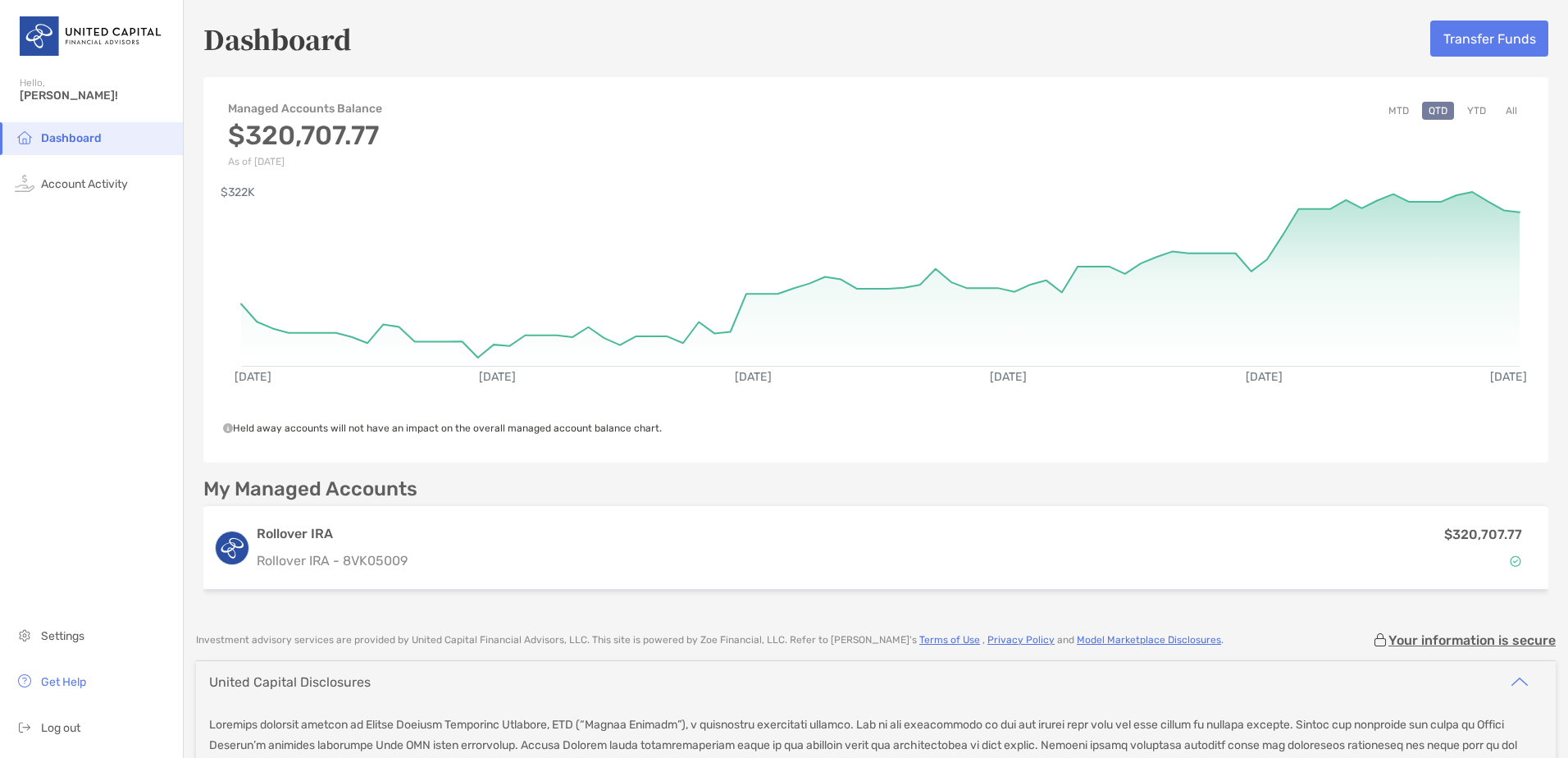
click at [1474, 112] on button "YTD" at bounding box center [1476, 111] width 32 height 18
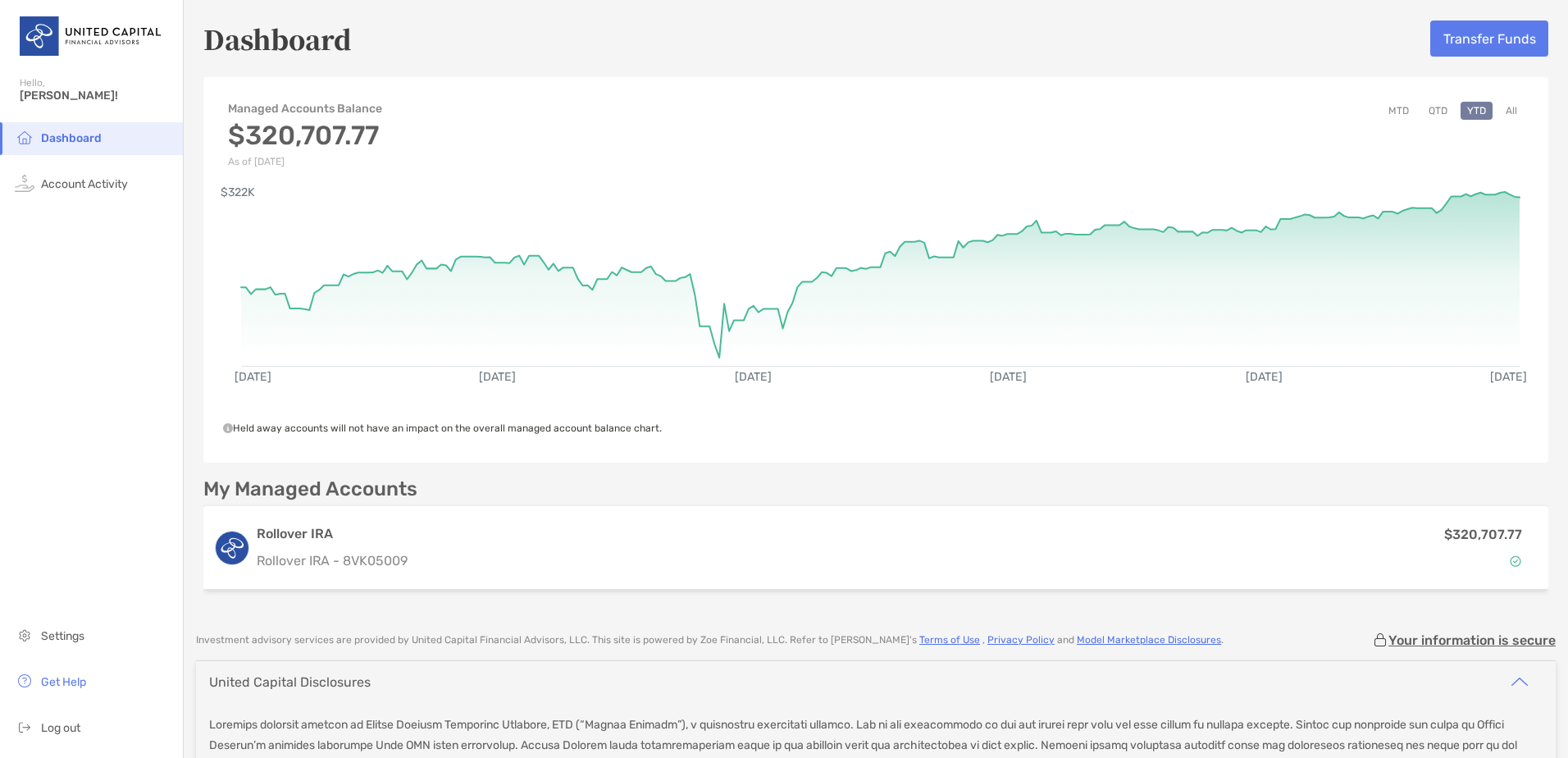
click at [1499, 114] on button "All" at bounding box center [1511, 111] width 25 height 18
